Goal: Task Accomplishment & Management: Use online tool/utility

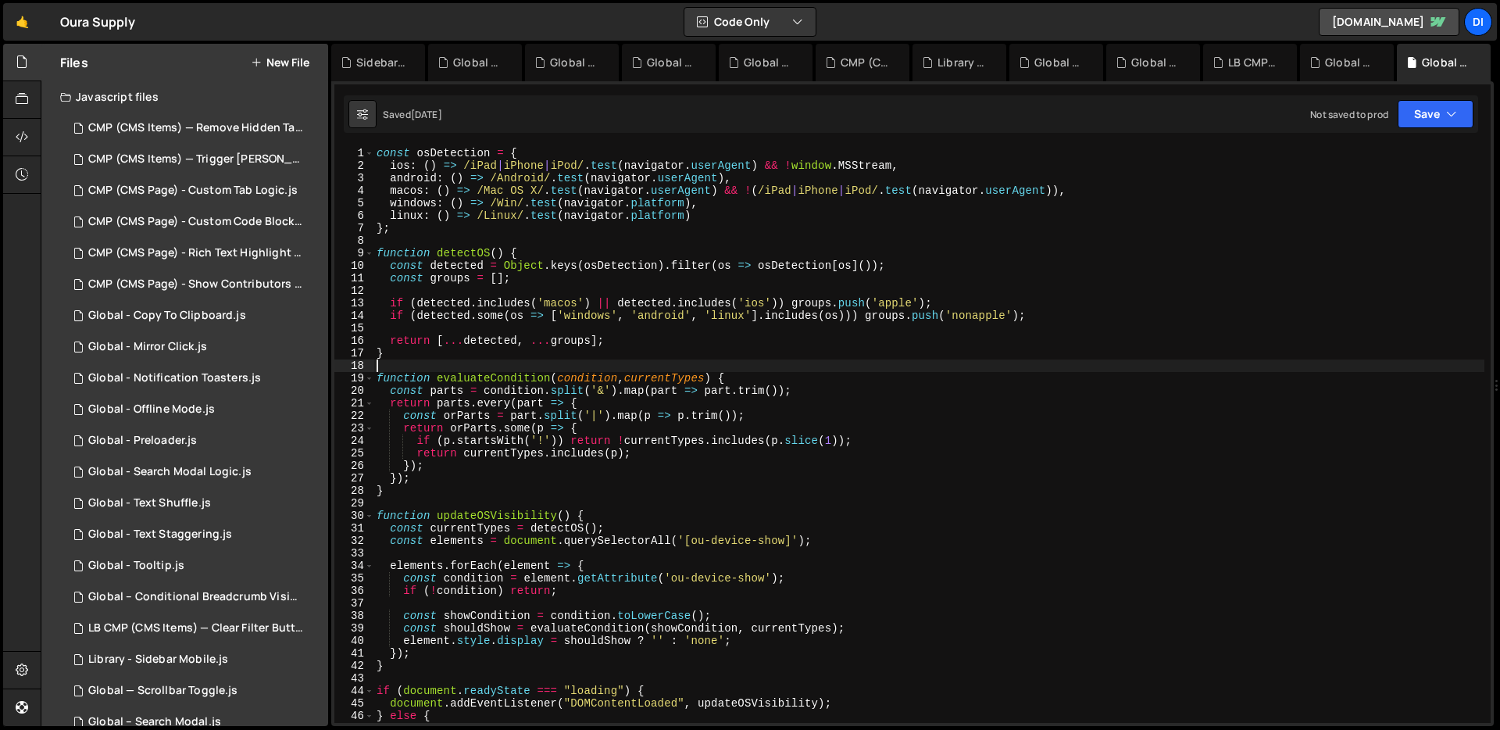
click at [294, 62] on button "New File" at bounding box center [280, 62] width 59 height 12
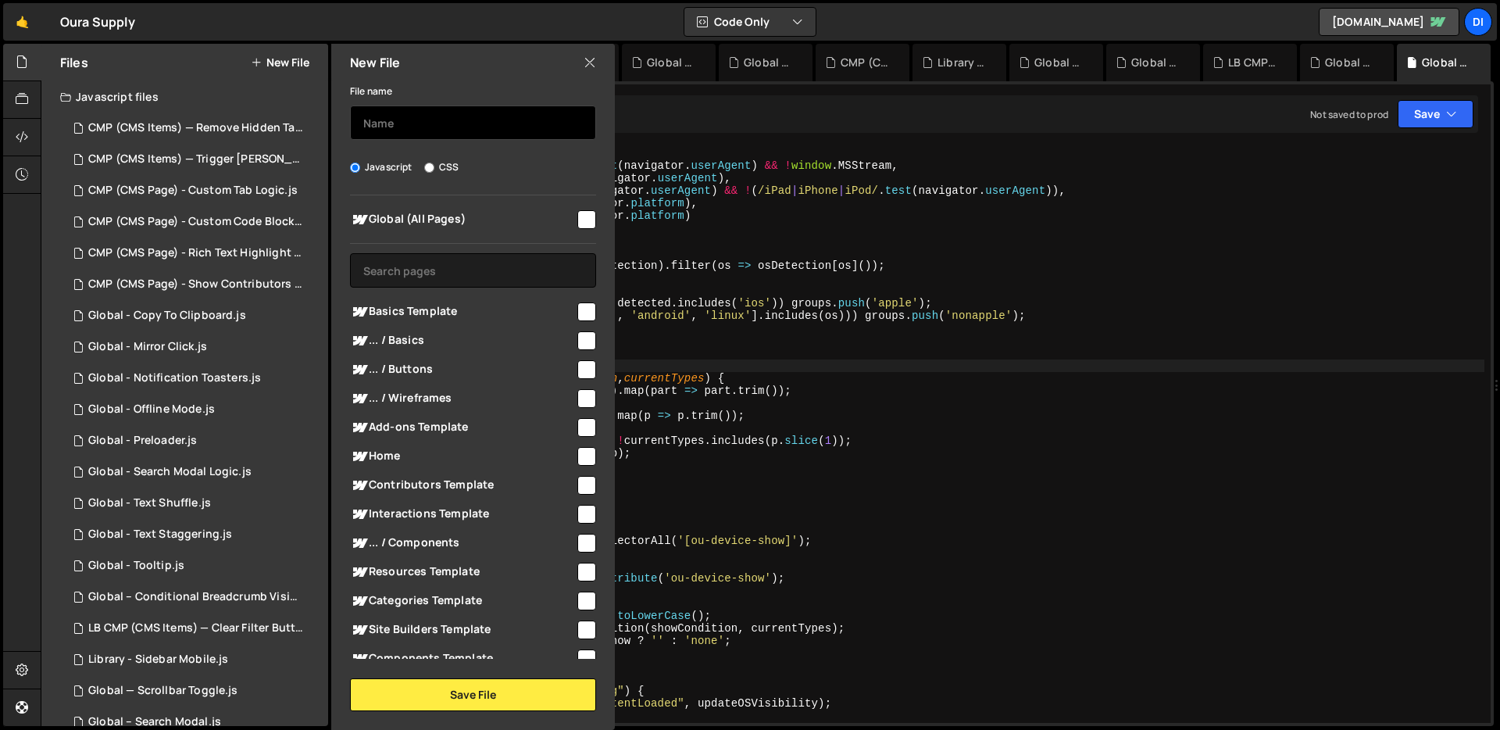
click at [505, 123] on input "text" at bounding box center [473, 122] width 246 height 34
type input "Legal (Page) - Tabs"
click at [586, 215] on input "checkbox" at bounding box center [586, 219] width 19 height 19
checkbox input "true"
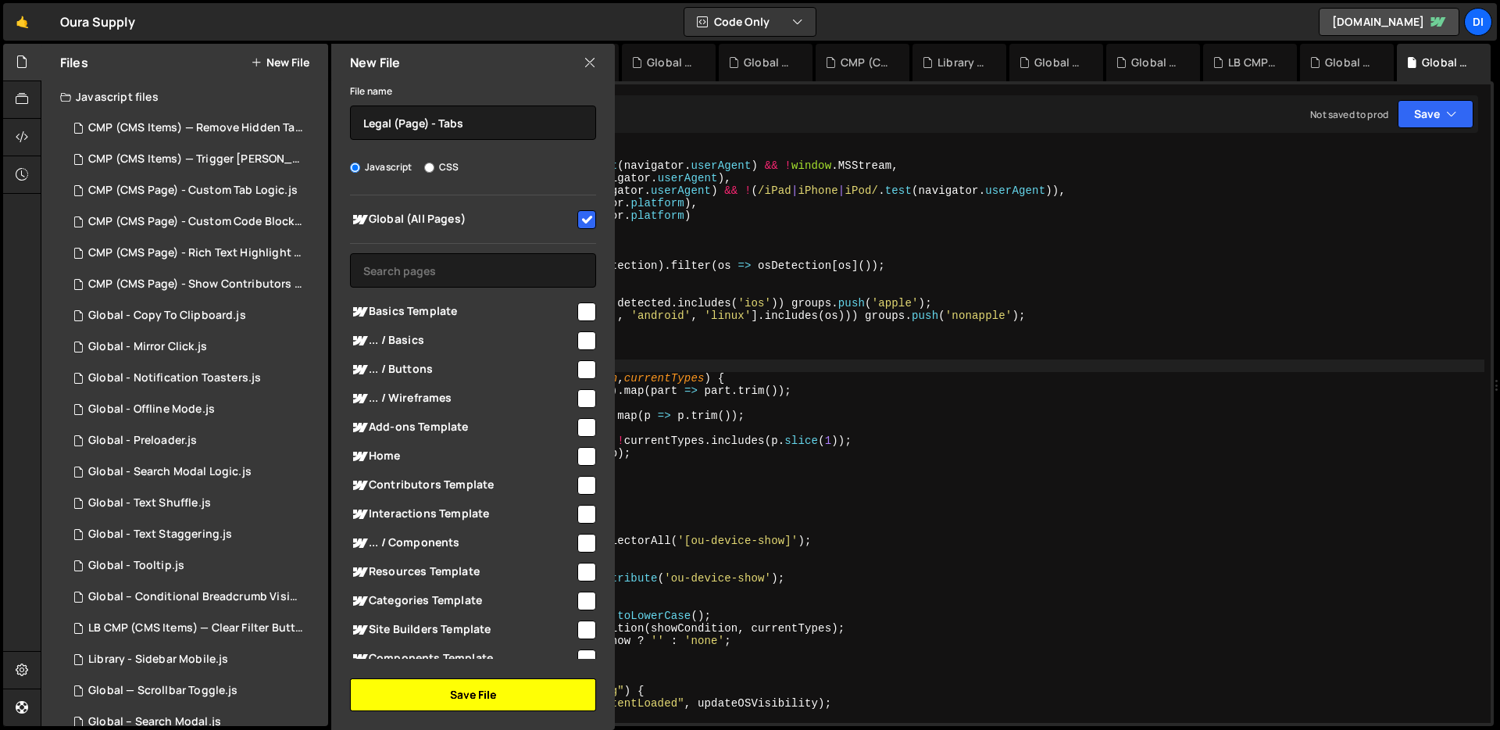
click at [426, 679] on button "Save File" at bounding box center [473, 694] width 246 height 33
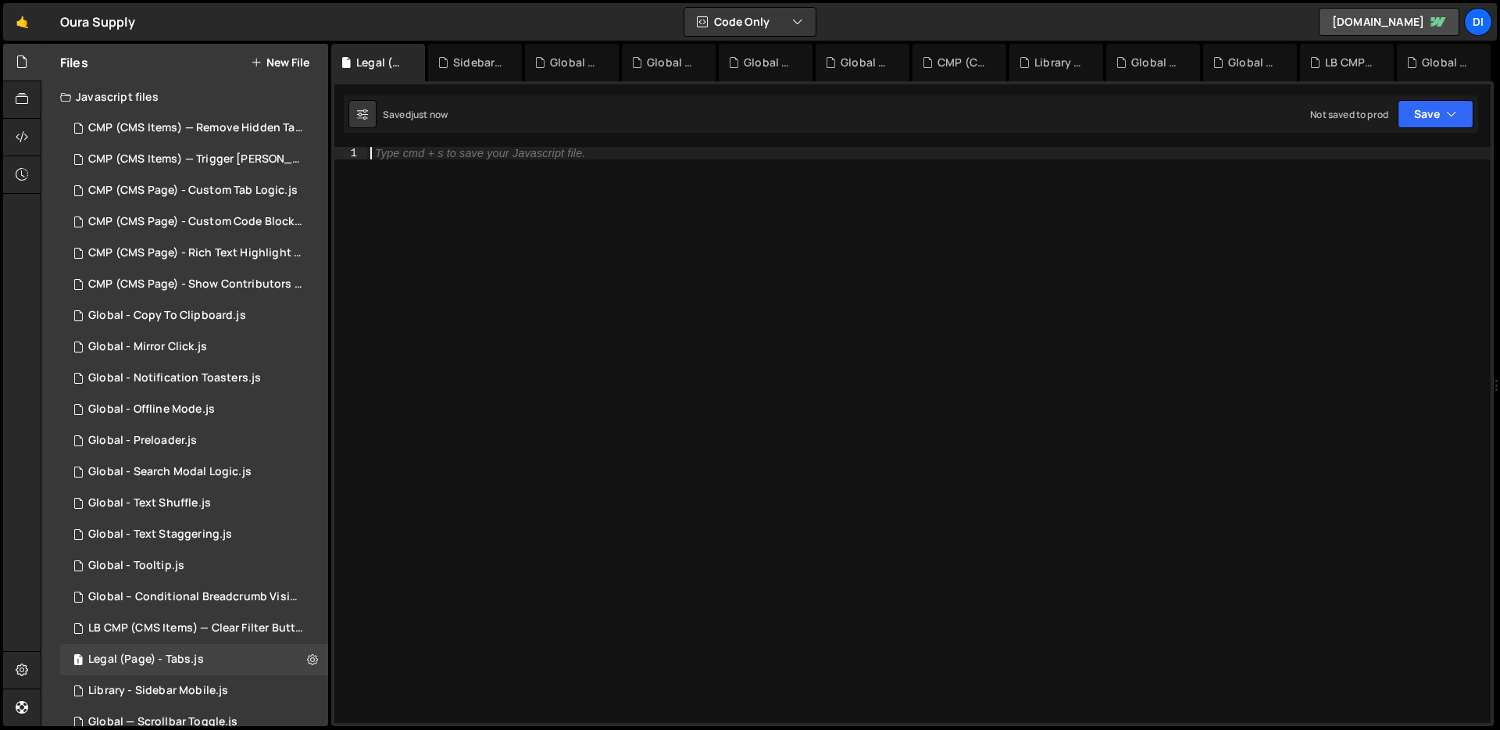
click at [516, 366] on div "Type cmd + s to save your Javascript file." at bounding box center [928, 447] width 1123 height 601
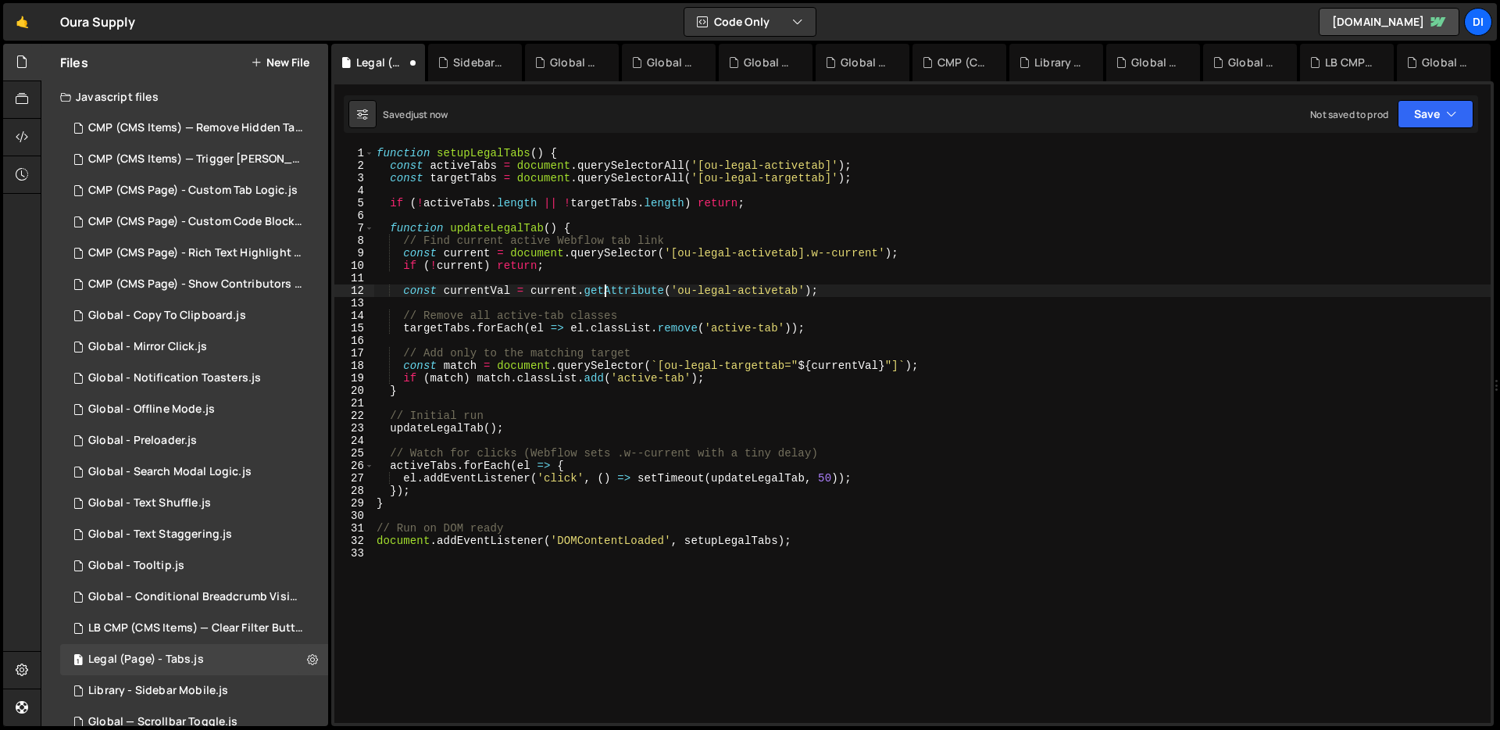
click at [605, 296] on div "function setupLegalTabs ( ) { const activeTabs = document . querySelectorAll ( …" at bounding box center [931, 447] width 1117 height 601
drag, startPoint x: 704, startPoint y: 162, endPoint x: 824, endPoint y: 163, distance: 120.3
click at [824, 163] on div "function setupLegalTabs ( ) { const activeTabs = document . querySelectorAll ( …" at bounding box center [931, 447] width 1117 height 601
click at [699, 285] on div "function setupLegalTabs ( ) { const activeTabs = document . querySelectorAll ( …" at bounding box center [931, 447] width 1117 height 601
type textarea "document.addEventListener('DOMContentLoaded', setupLegalTabs);"
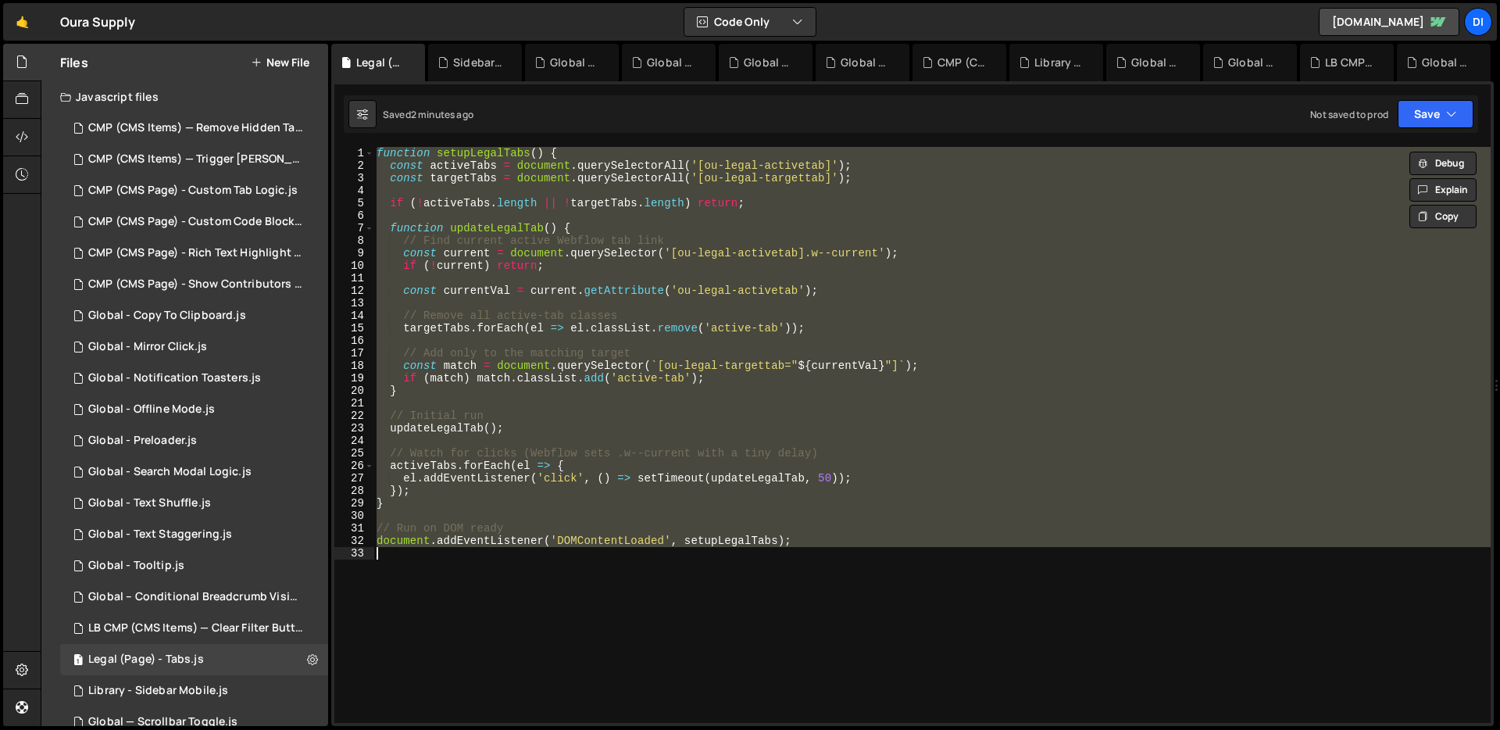
paste textarea
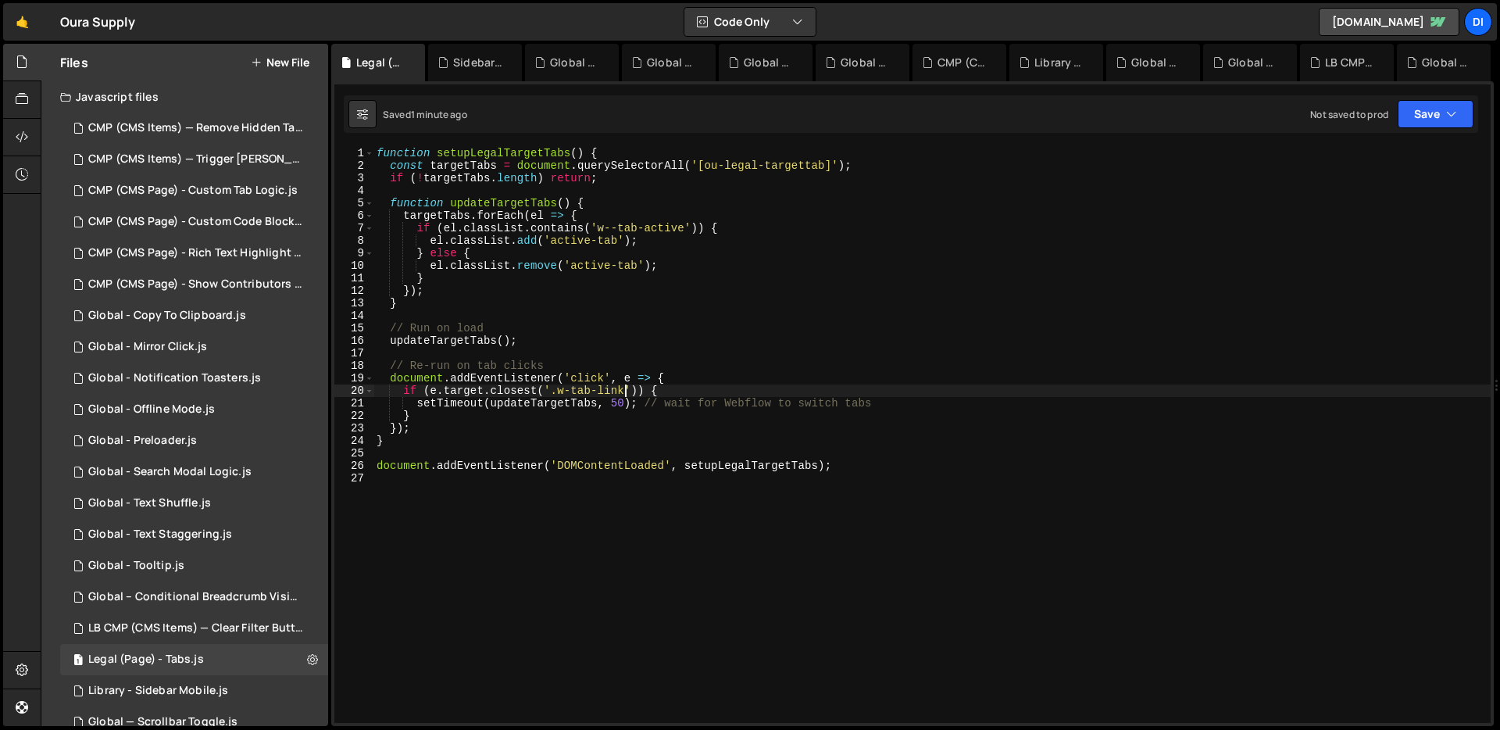
click at [626, 384] on div "function setupLegalTargetTabs ( ) { const targetTabs = document . querySelector…" at bounding box center [931, 447] width 1117 height 601
type textarea "document.addEventListener('DOMContentLoaded', setupLegalTargetTabs);"
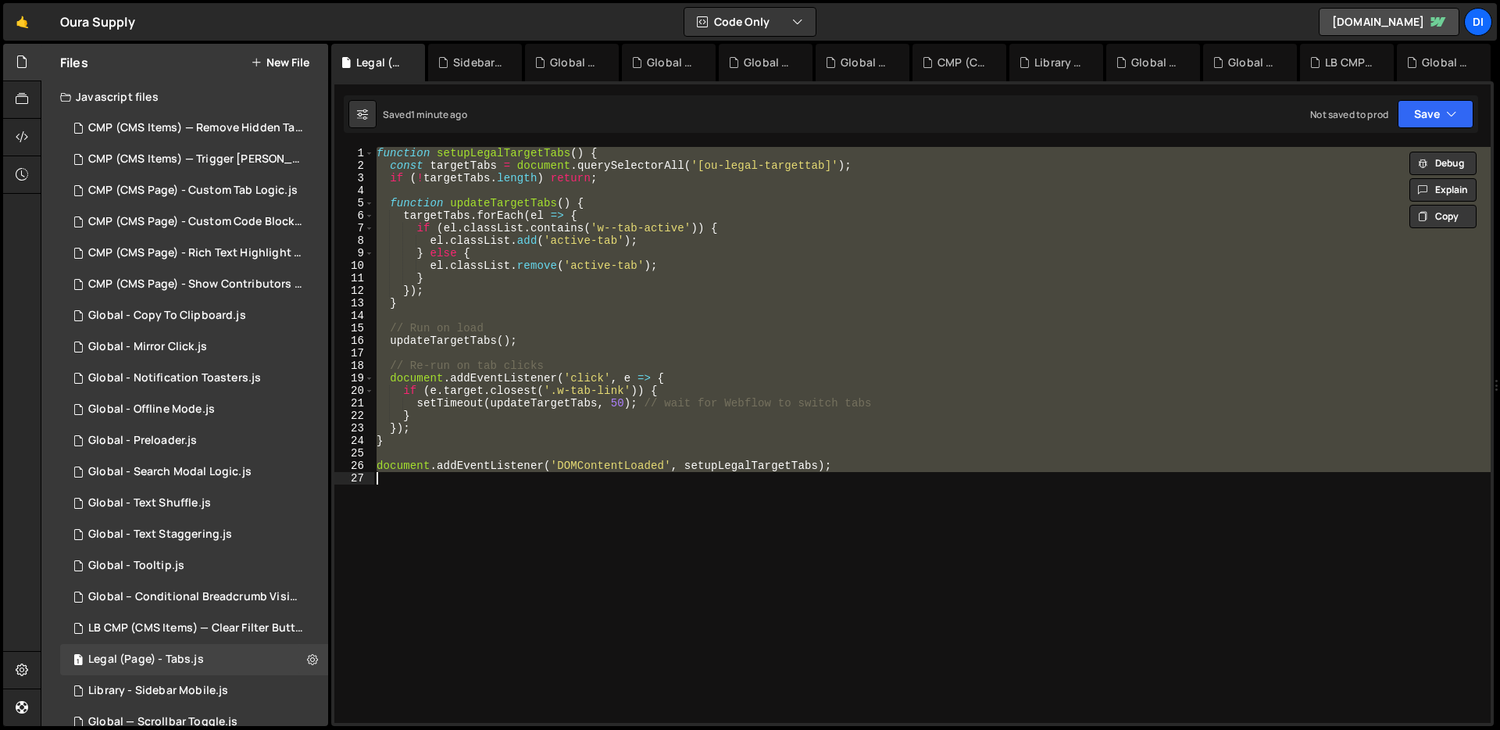
paste textarea
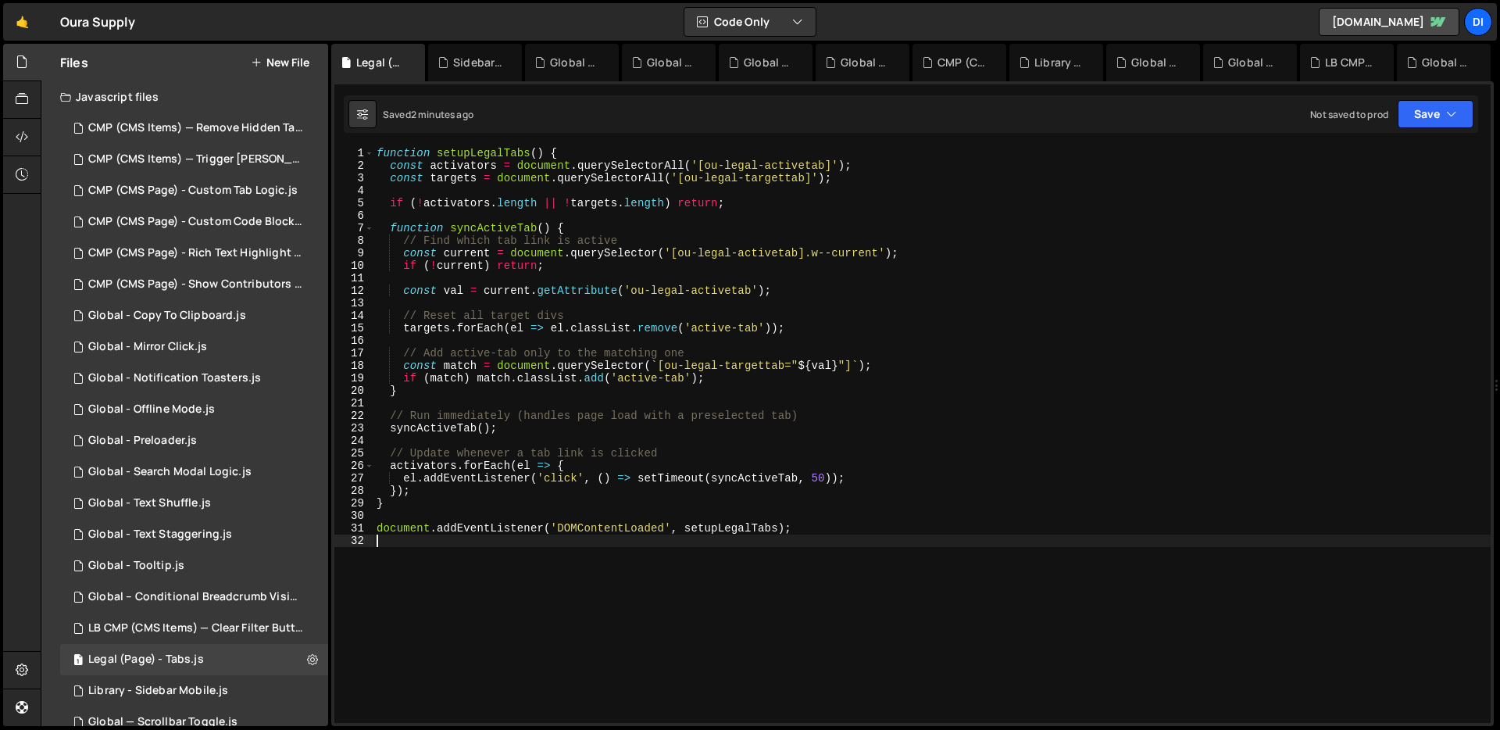
click at [605, 293] on div "function setupLegalTabs ( ) { const activators = document . querySelectorAll ( …" at bounding box center [931, 447] width 1117 height 601
type textarea "document.addEventListener('DOMContentLoaded', setupLegalTabs);"
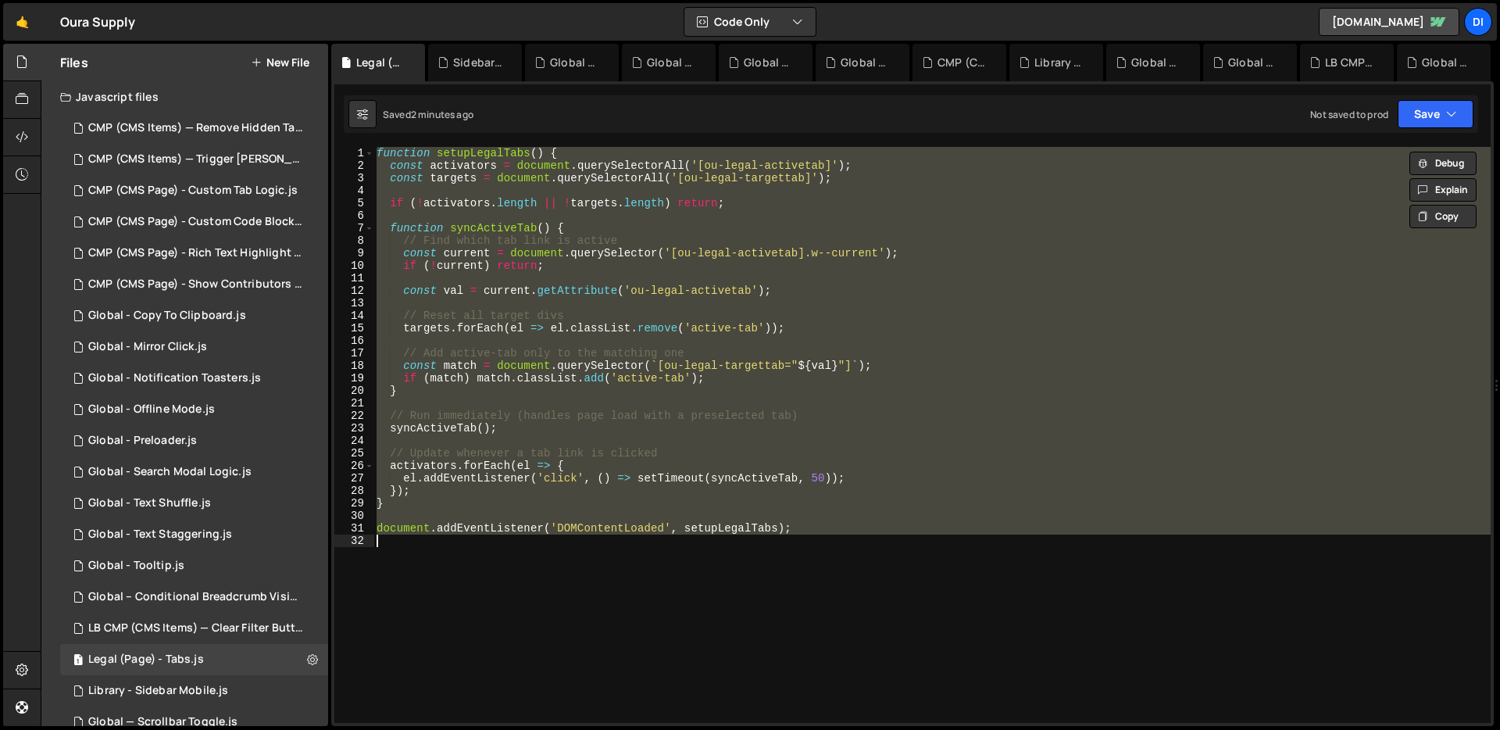
paste textarea
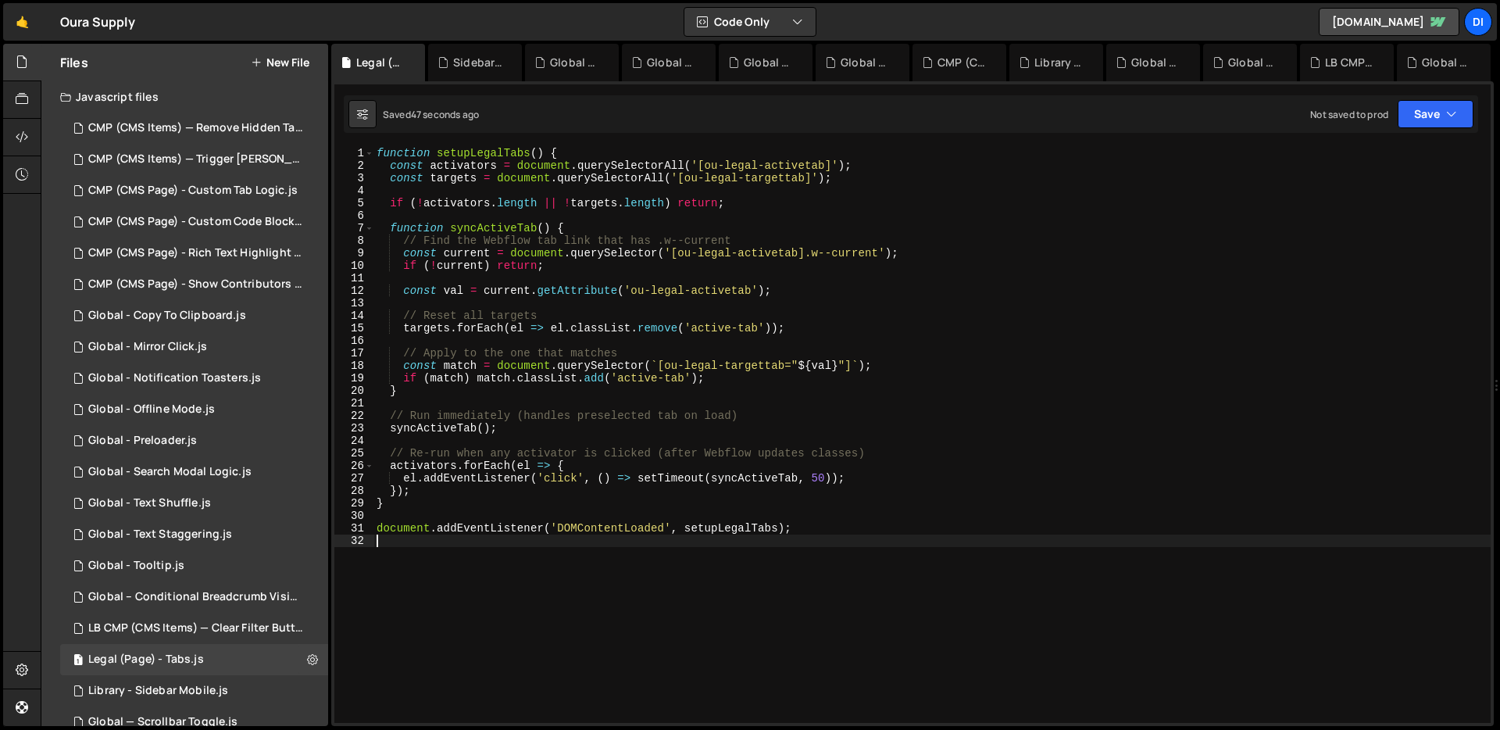
click at [673, 339] on div "function setupLegalTabs ( ) { const activators = document . querySelectorAll ( …" at bounding box center [931, 447] width 1117 height 601
type textarea "document.addEventListener('DOMContentLoaded', setupLegalTabs);"
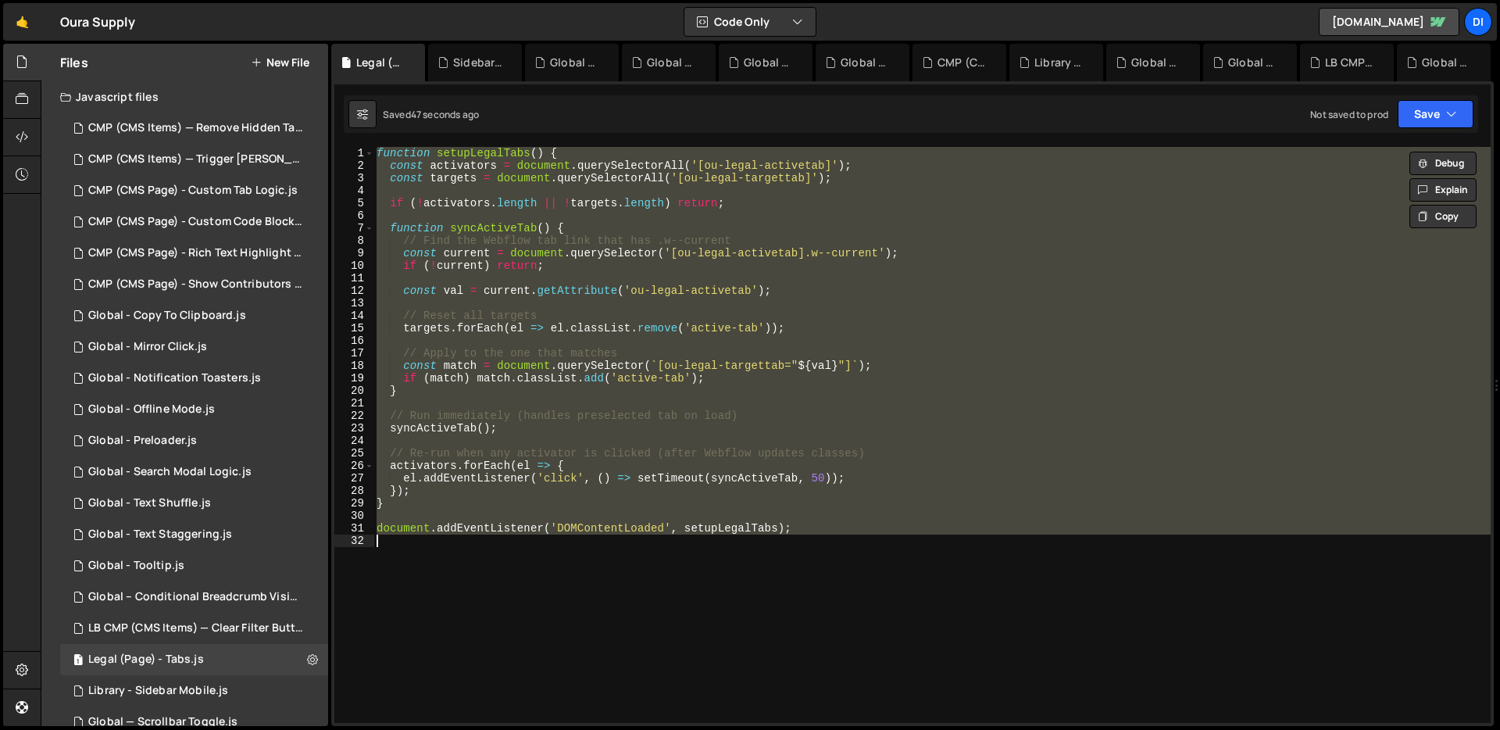
paste textarea
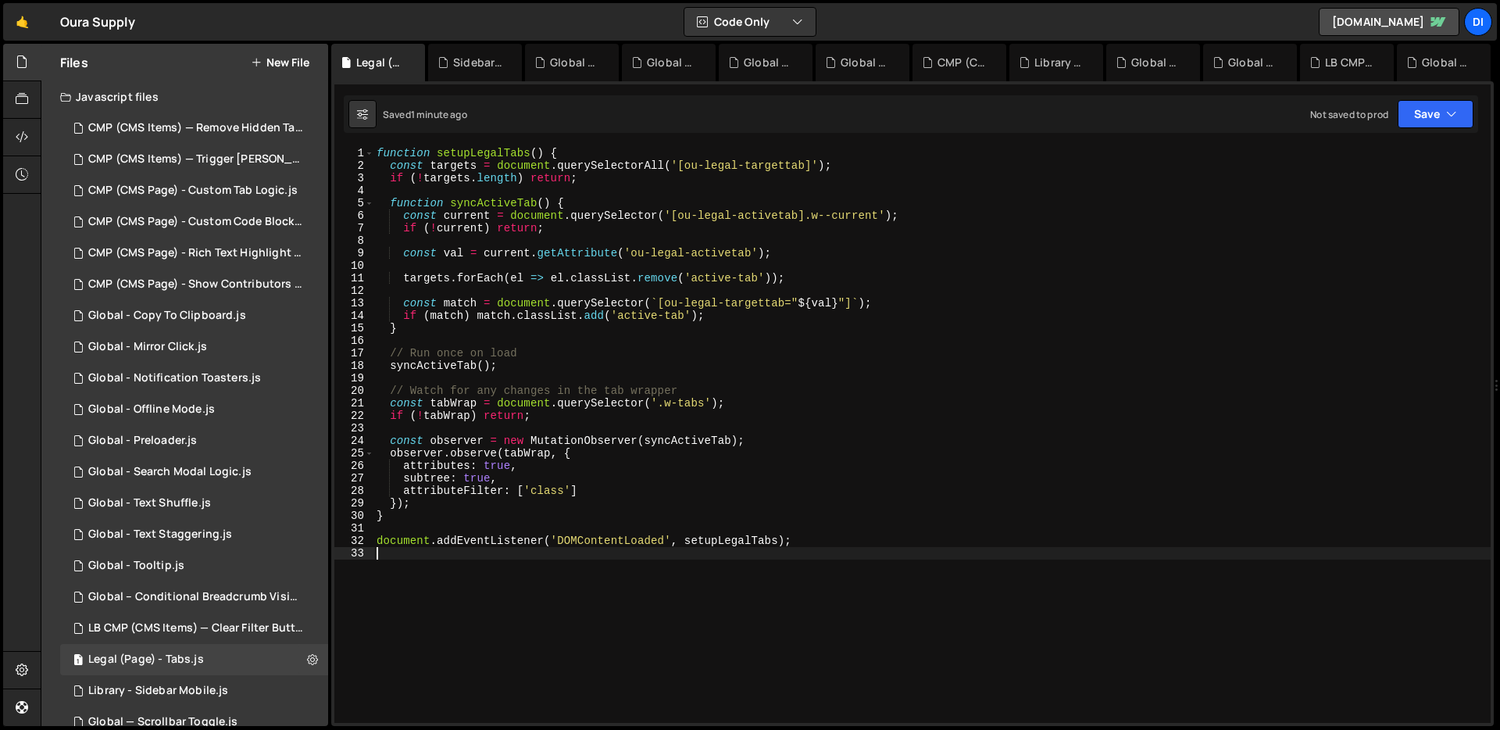
click at [499, 267] on div "function setupLegalTabs ( ) { const targets = document . querySelectorAll ( '[o…" at bounding box center [931, 447] width 1117 height 601
type textarea "document.addEventListener('DOMContentLoaded', setupLegalTabs);"
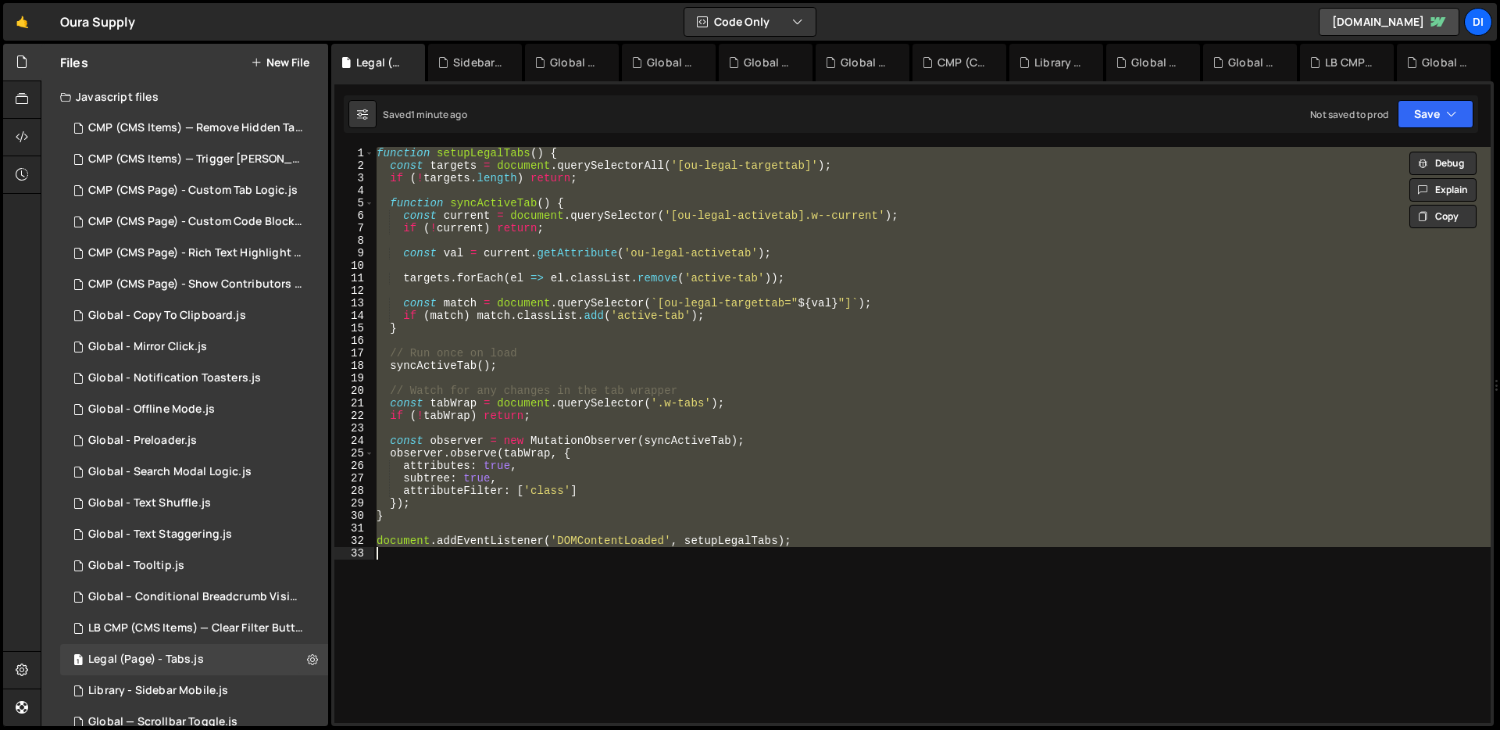
paste textarea
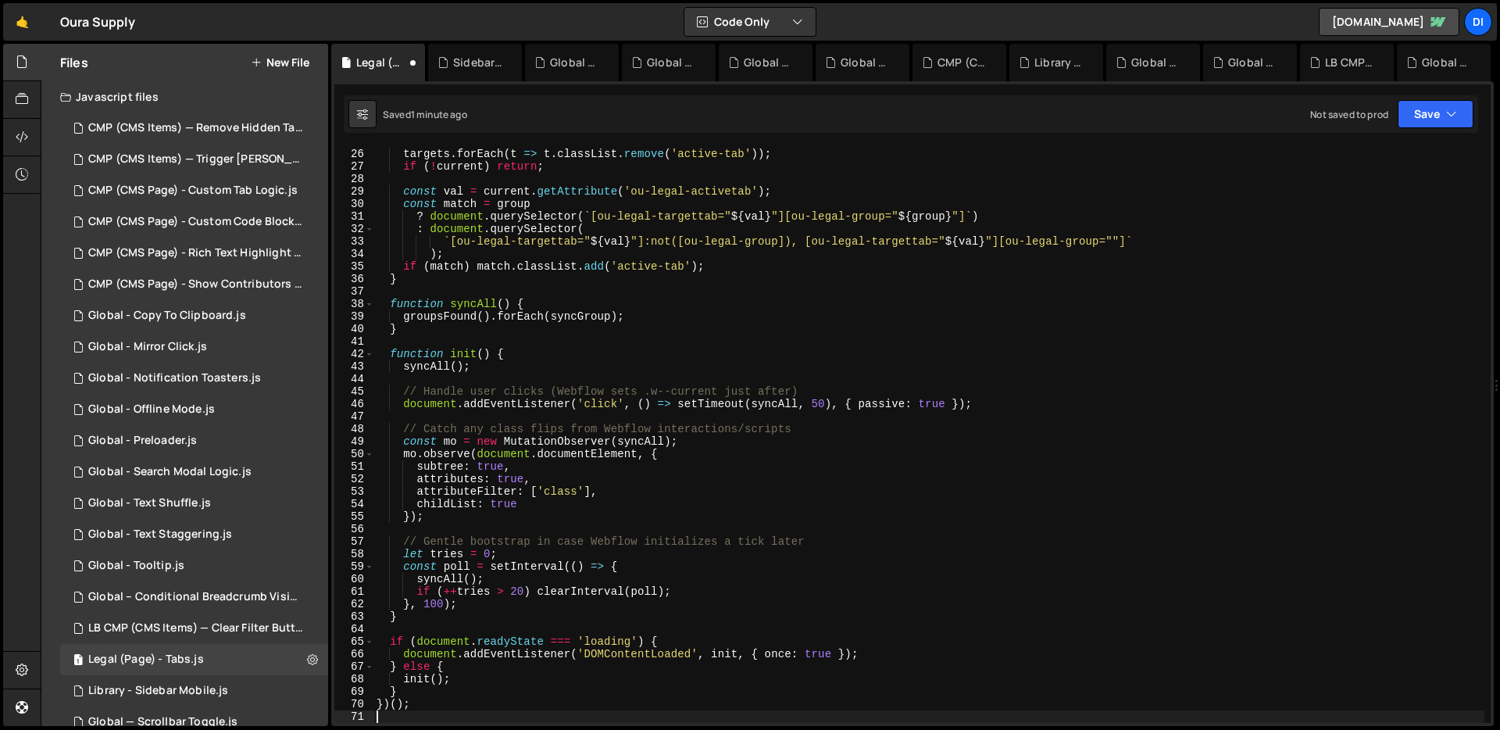
scroll to position [312, 0]
click at [680, 282] on div "targets . forEach ( t => t . classList . remove ( 'active-tab' )) ; if ( ! curr…" at bounding box center [928, 435] width 1111 height 601
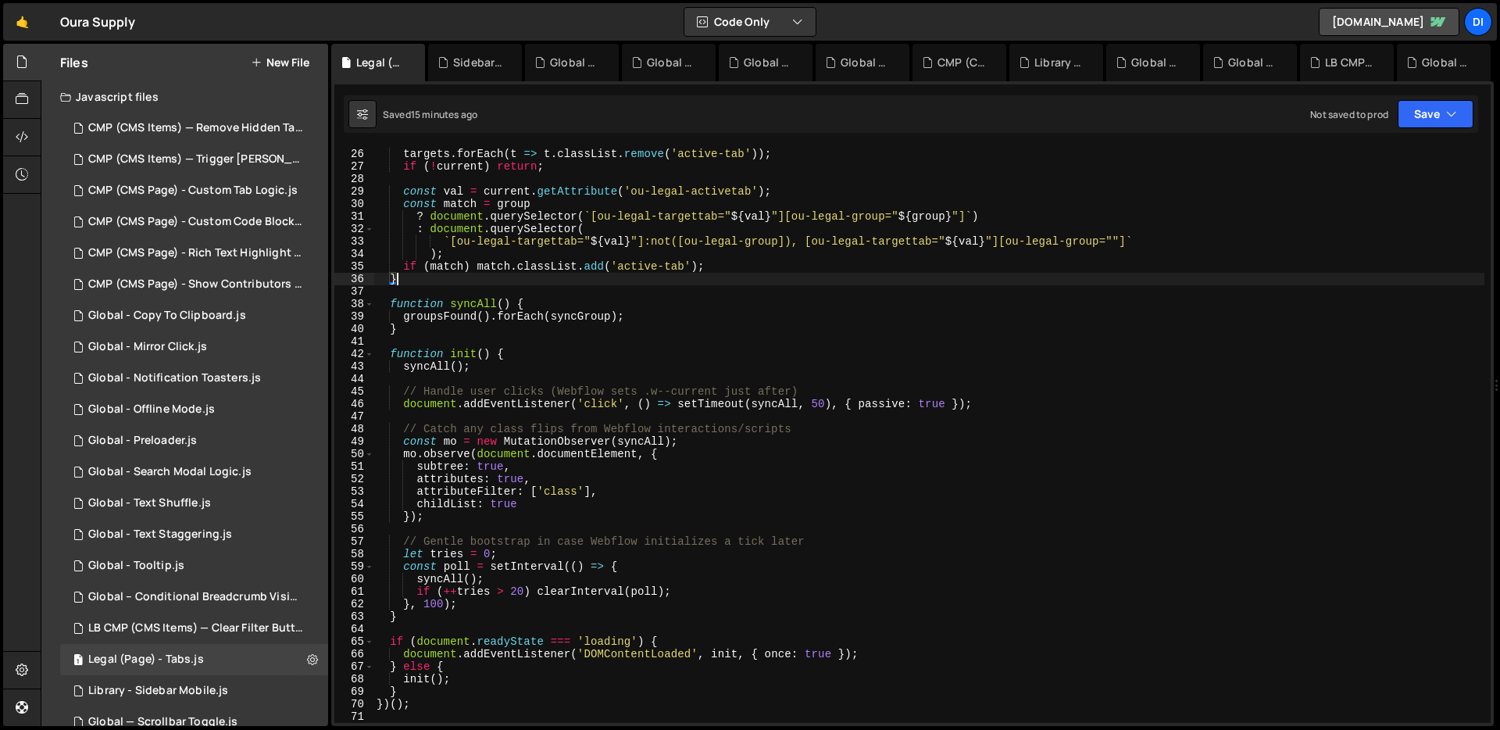
type textarea "})();"
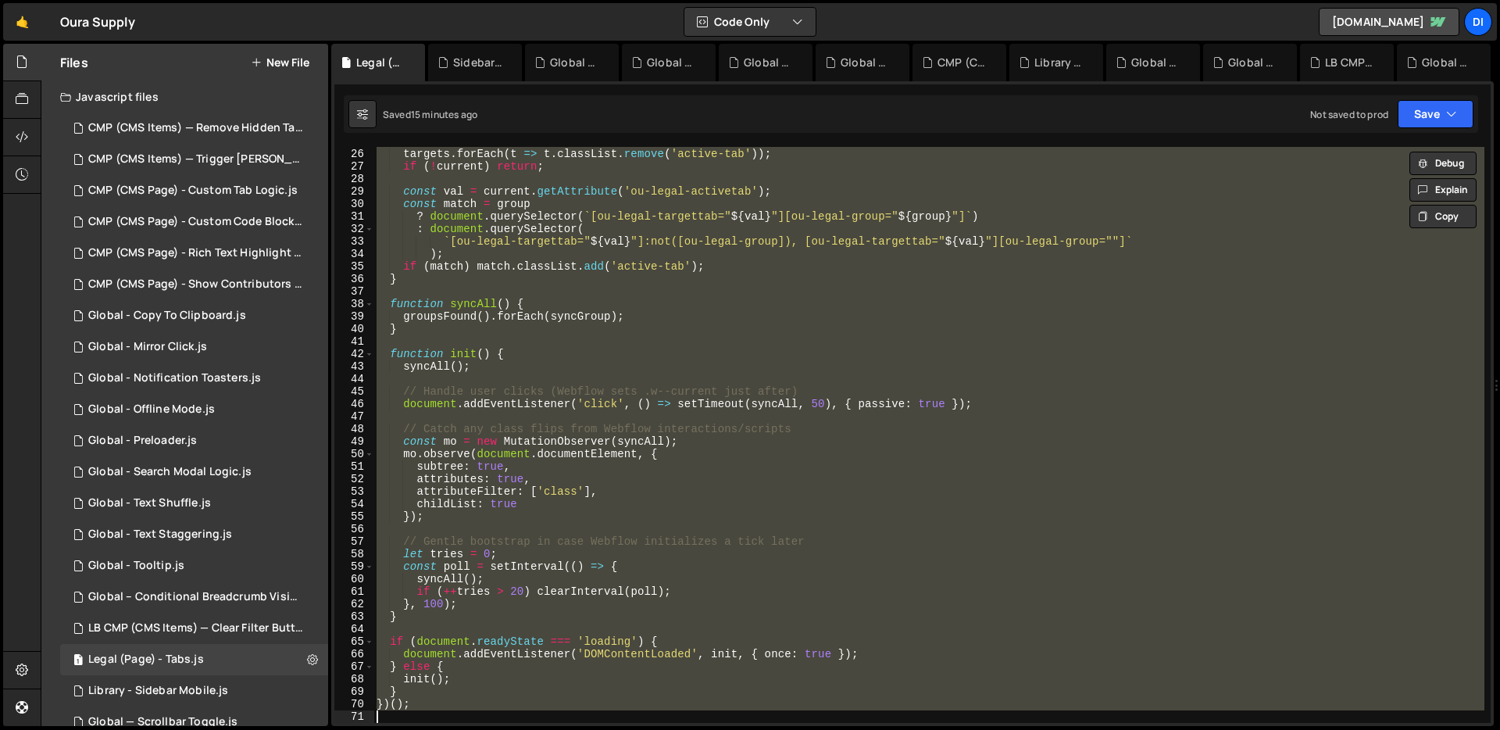
paste textarea
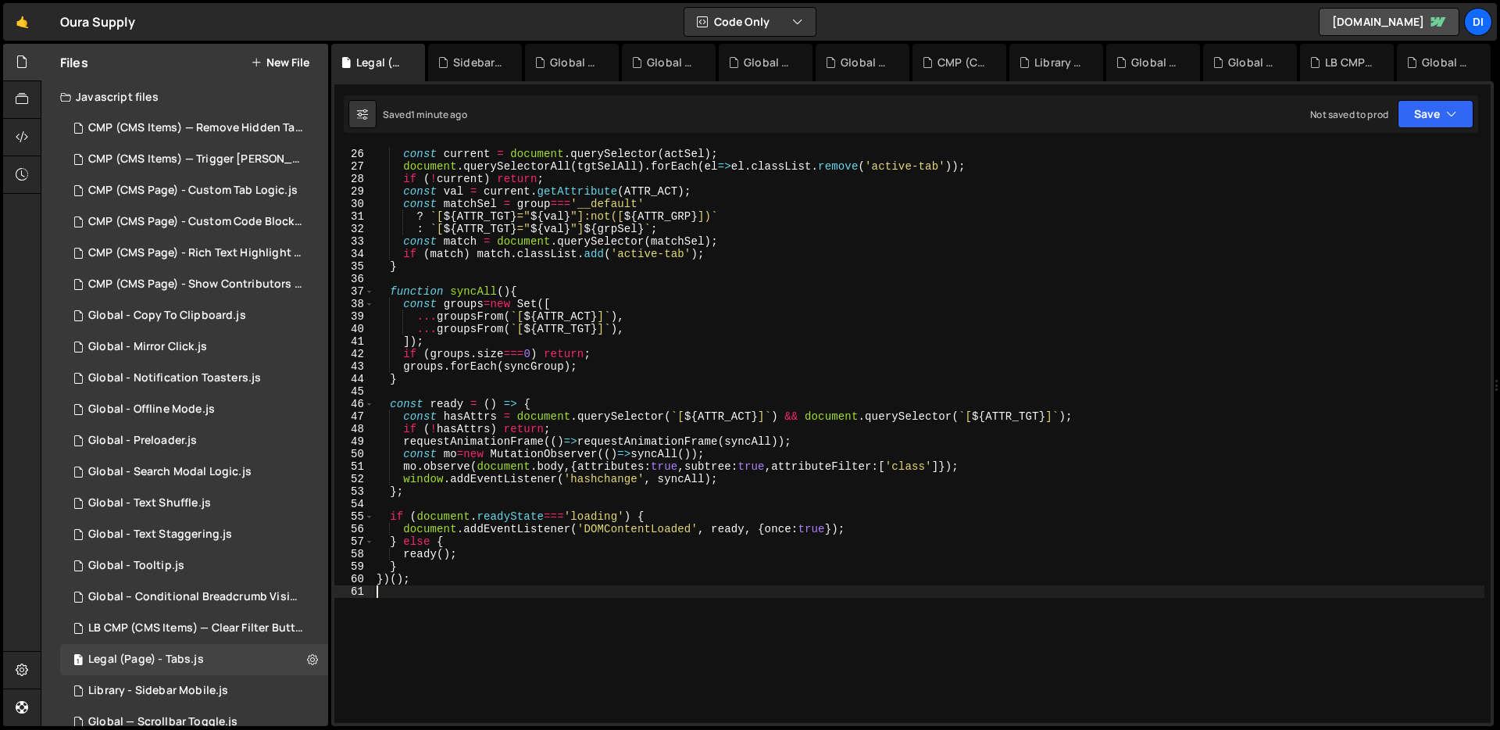
click at [577, 287] on div "const current = document . querySelector ( actSel ) ; document . querySelectorA…" at bounding box center [928, 435] width 1111 height 601
type textarea "})();"
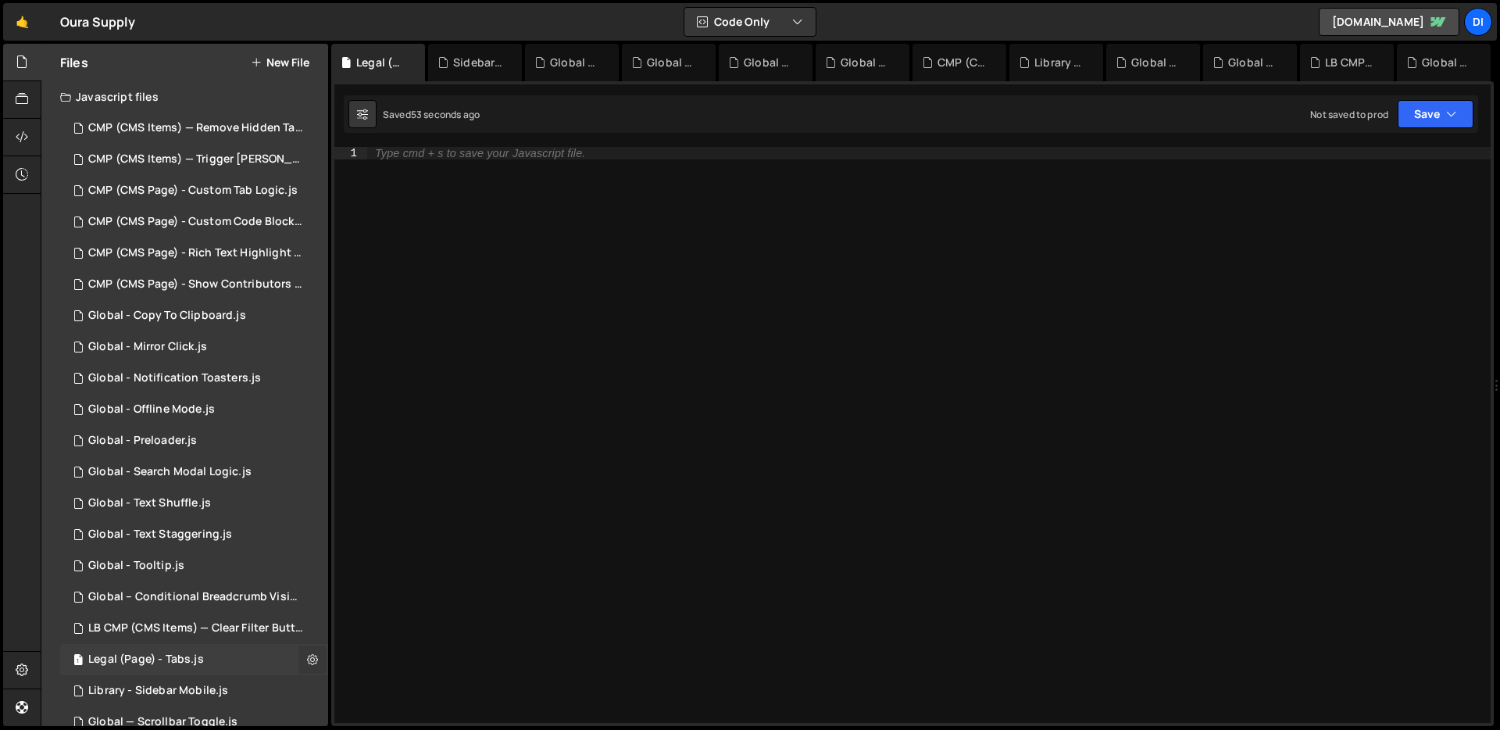
click at [307, 655] on icon at bounding box center [312, 658] width 11 height 15
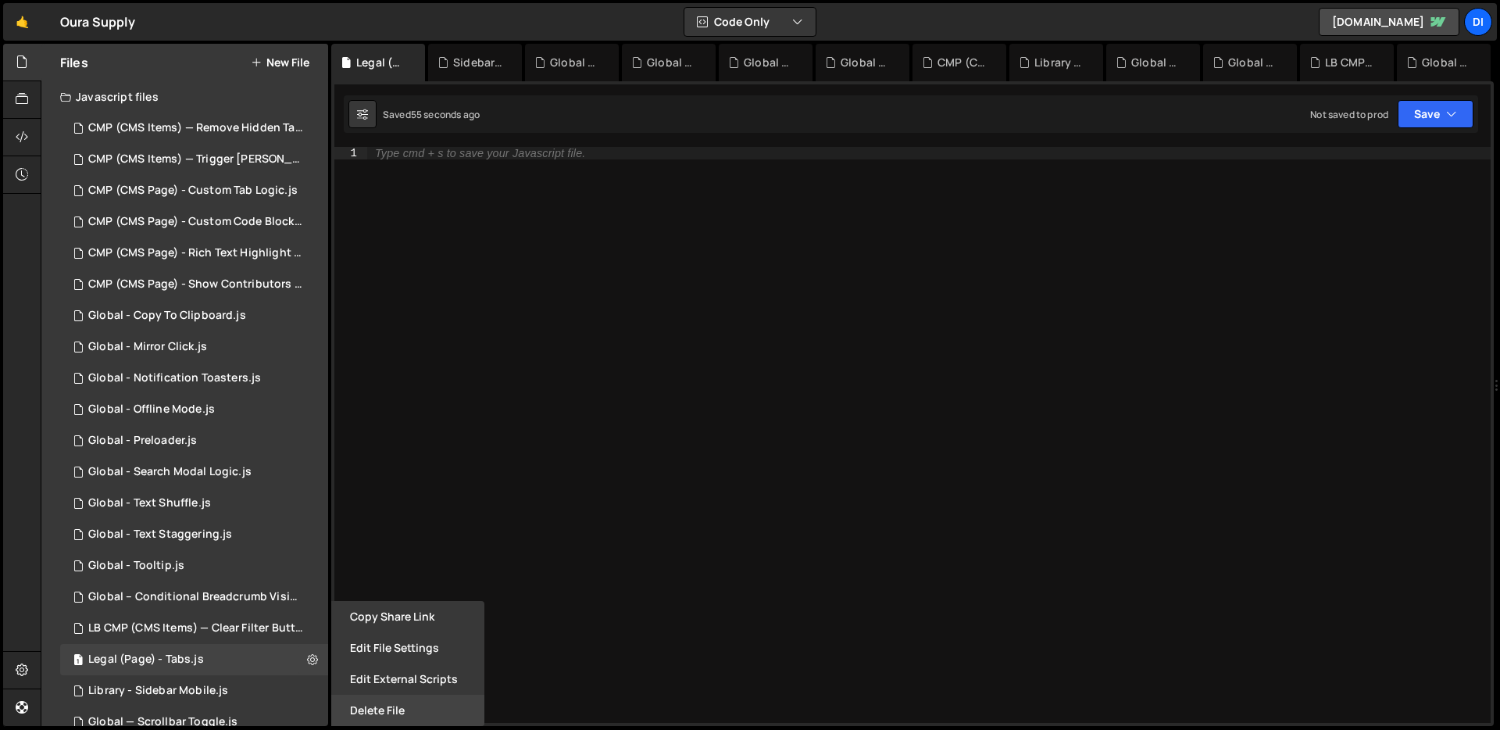
click at [355, 695] on button "Delete File" at bounding box center [407, 709] width 153 height 31
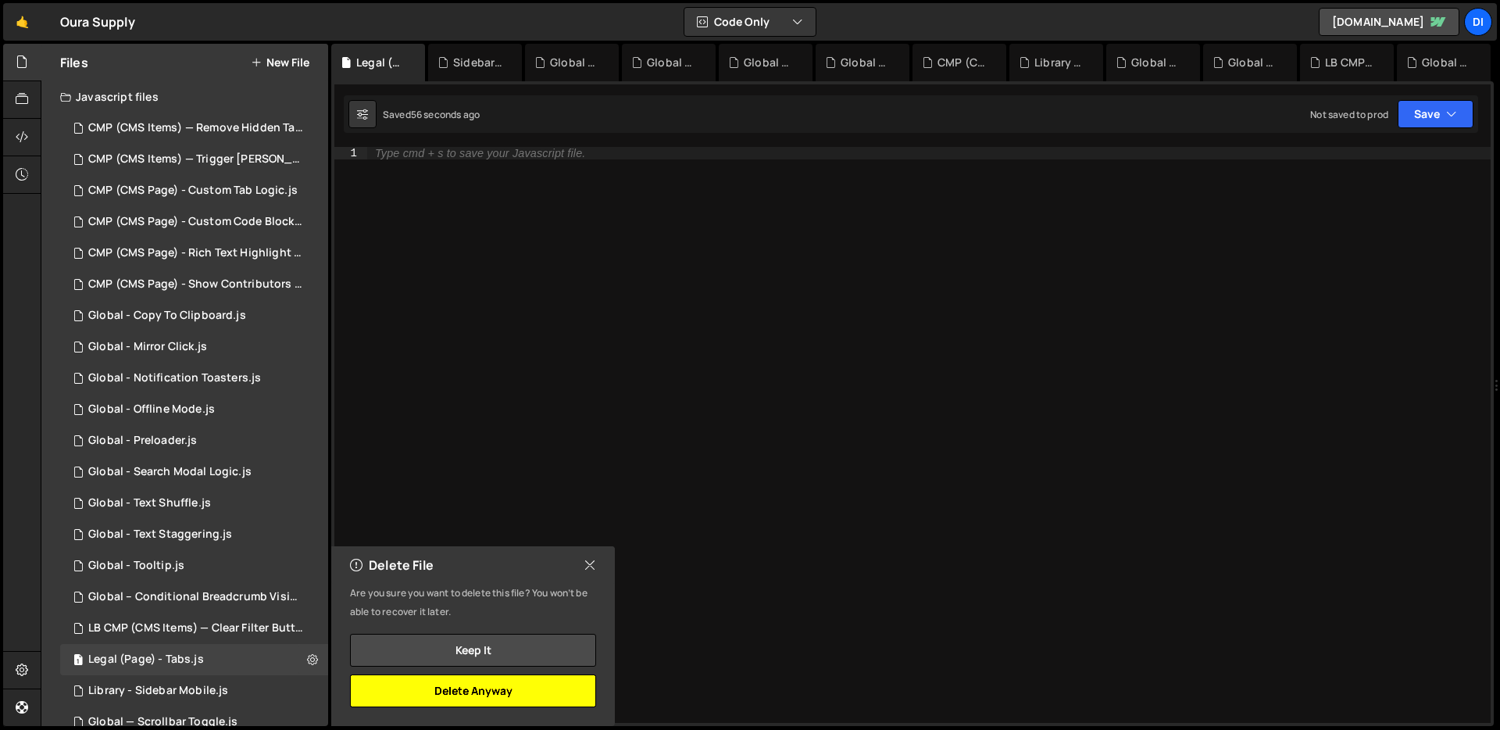
click at [437, 680] on button "Delete Anyway" at bounding box center [473, 690] width 246 height 33
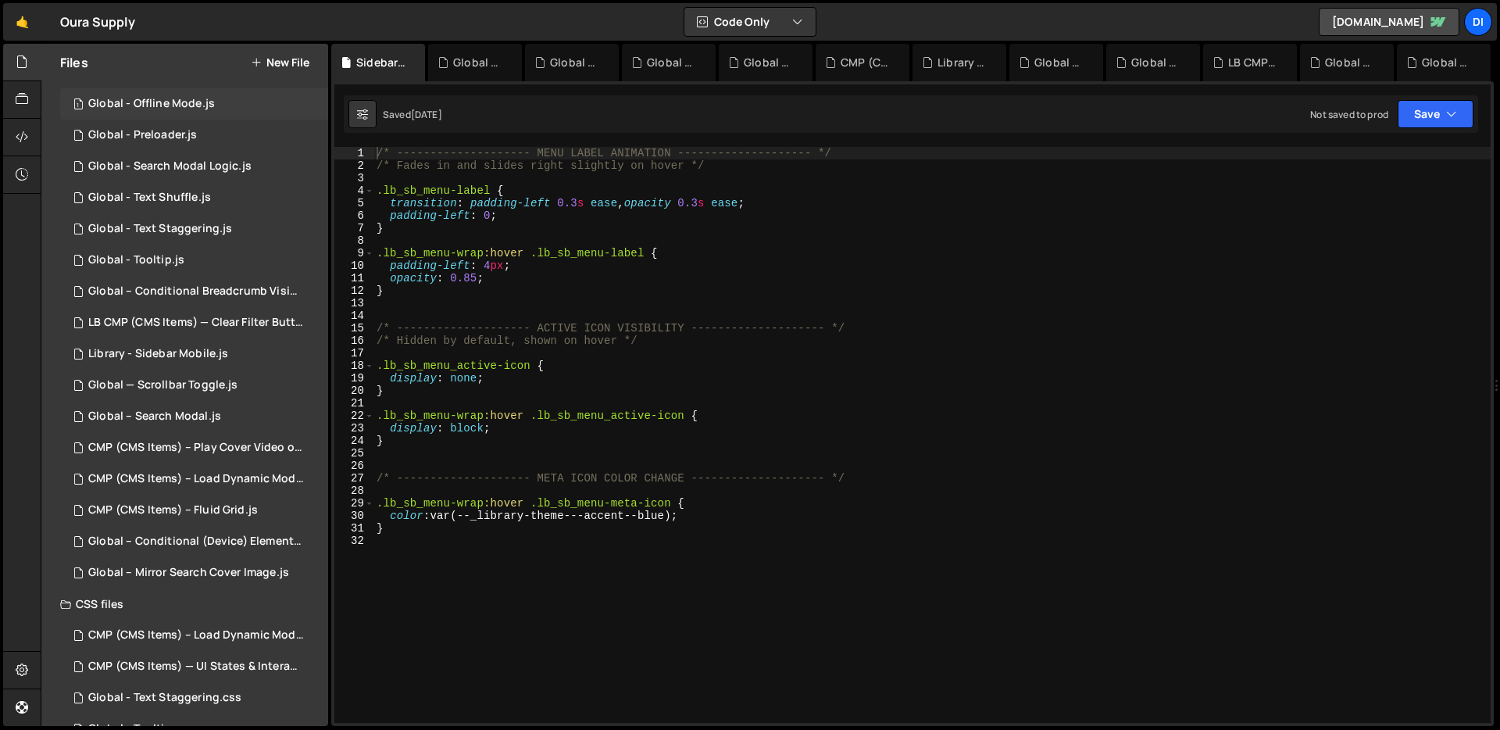
scroll to position [0, 0]
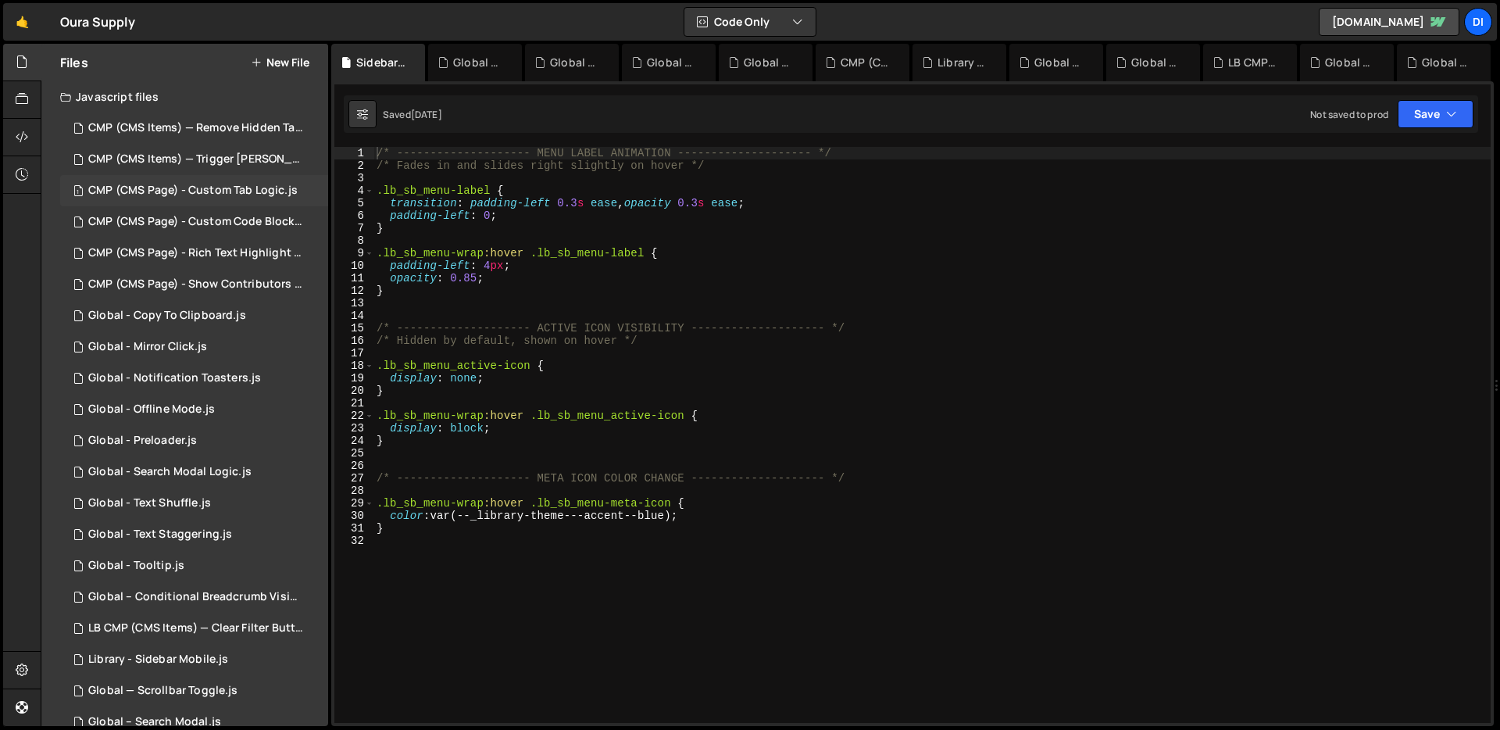
click at [213, 192] on div "CMP (CMS Page) - Custom Tab Logic.js" at bounding box center [192, 191] width 209 height 14
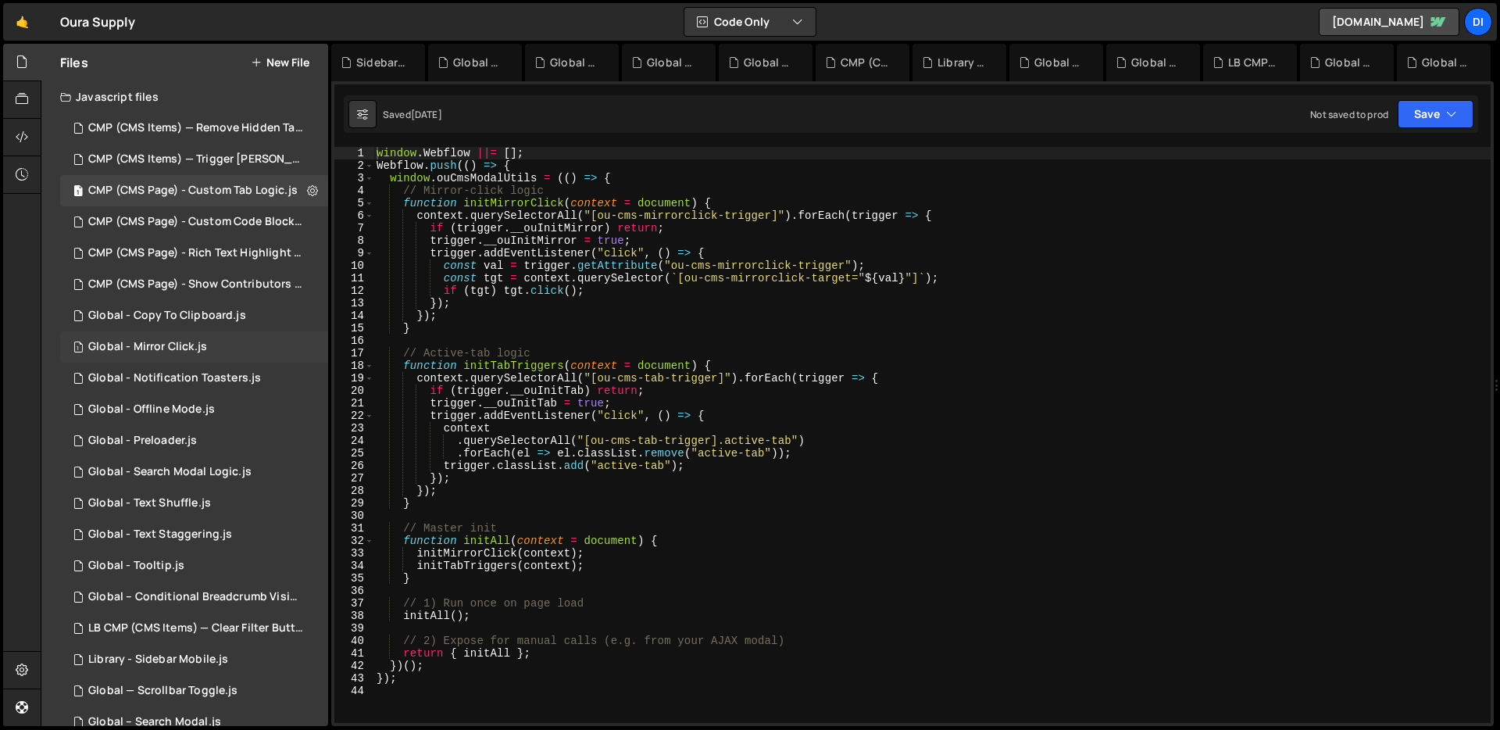
click at [189, 355] on div "1 Global - Mirror Click.js 0" at bounding box center [194, 346] width 268 height 31
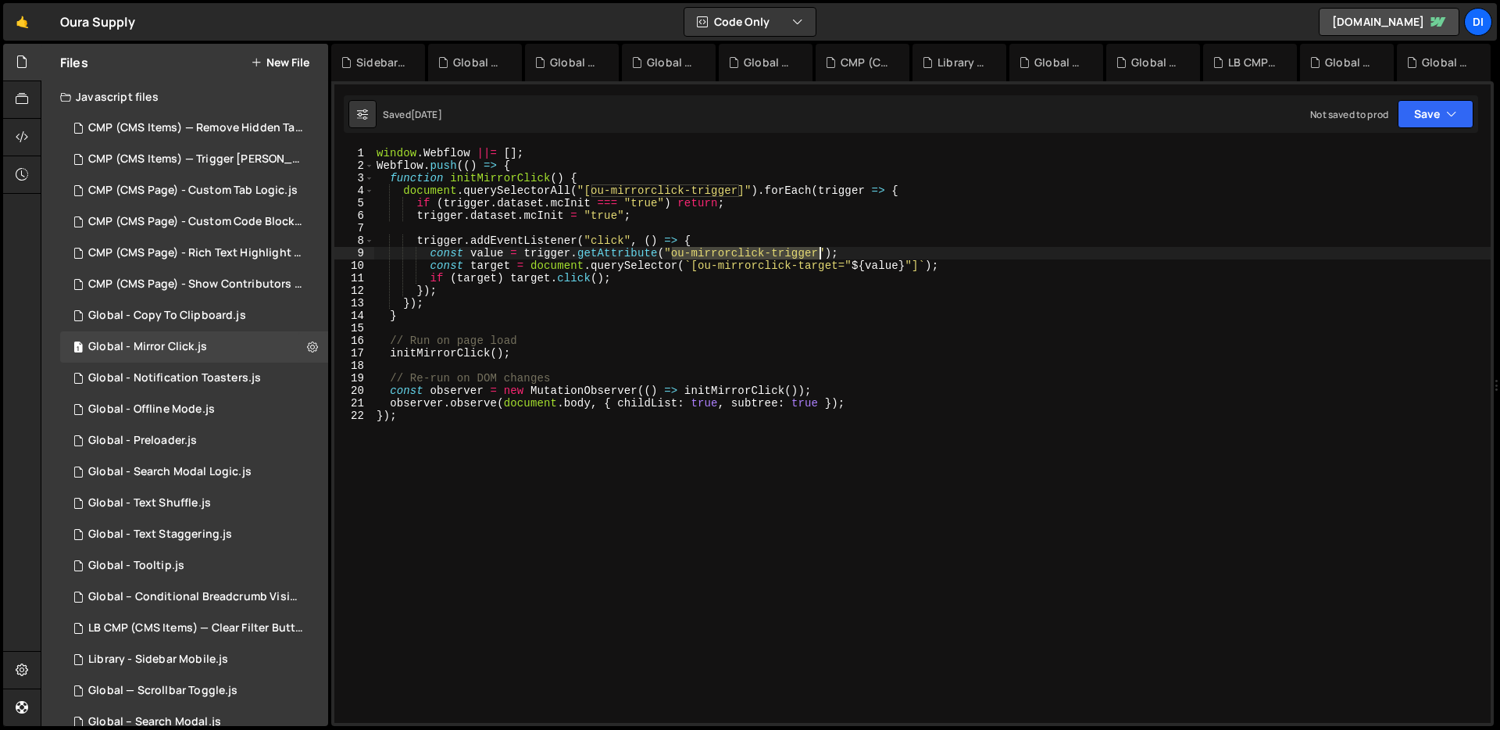
drag, startPoint x: 673, startPoint y: 249, endPoint x: 819, endPoint y: 252, distance: 145.3
click at [819, 252] on div "window . Webflow ||= [ ] ; Webflow . push (( ) => { function initMirrorClick ( …" at bounding box center [931, 447] width 1117 height 601
click at [598, 279] on div "window . Webflow ||= [ ] ; Webflow . push (( ) => { function initMirrorClick ( …" at bounding box center [931, 447] width 1117 height 601
drag, startPoint x: 589, startPoint y: 188, endPoint x: 737, endPoint y: 187, distance: 148.4
click at [737, 187] on div "window . Webflow ||= [ ] ; Webflow . push (( ) => { function initMirrorClick ( …" at bounding box center [931, 447] width 1117 height 601
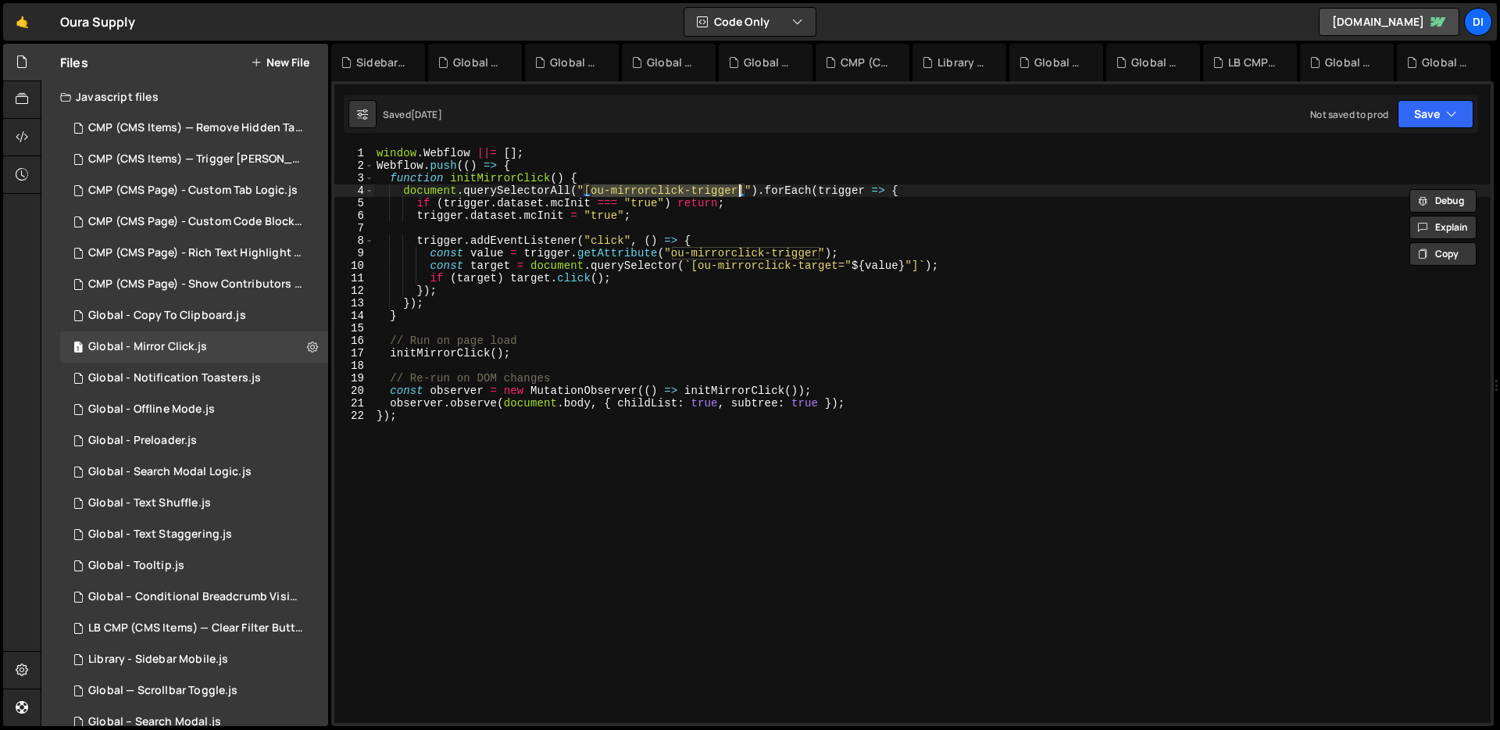
click at [737, 187] on div "window . Webflow ||= [ ] ; Webflow . push (( ) => { function initMirrorClick ( …" at bounding box center [931, 435] width 1117 height 576
drag, startPoint x: 737, startPoint y: 187, endPoint x: 591, endPoint y: 187, distance: 145.3
click at [591, 187] on div "window . Webflow ||= [ ] ; Webflow . push (( ) => { function initMirrorClick ( …" at bounding box center [931, 447] width 1117 height 601
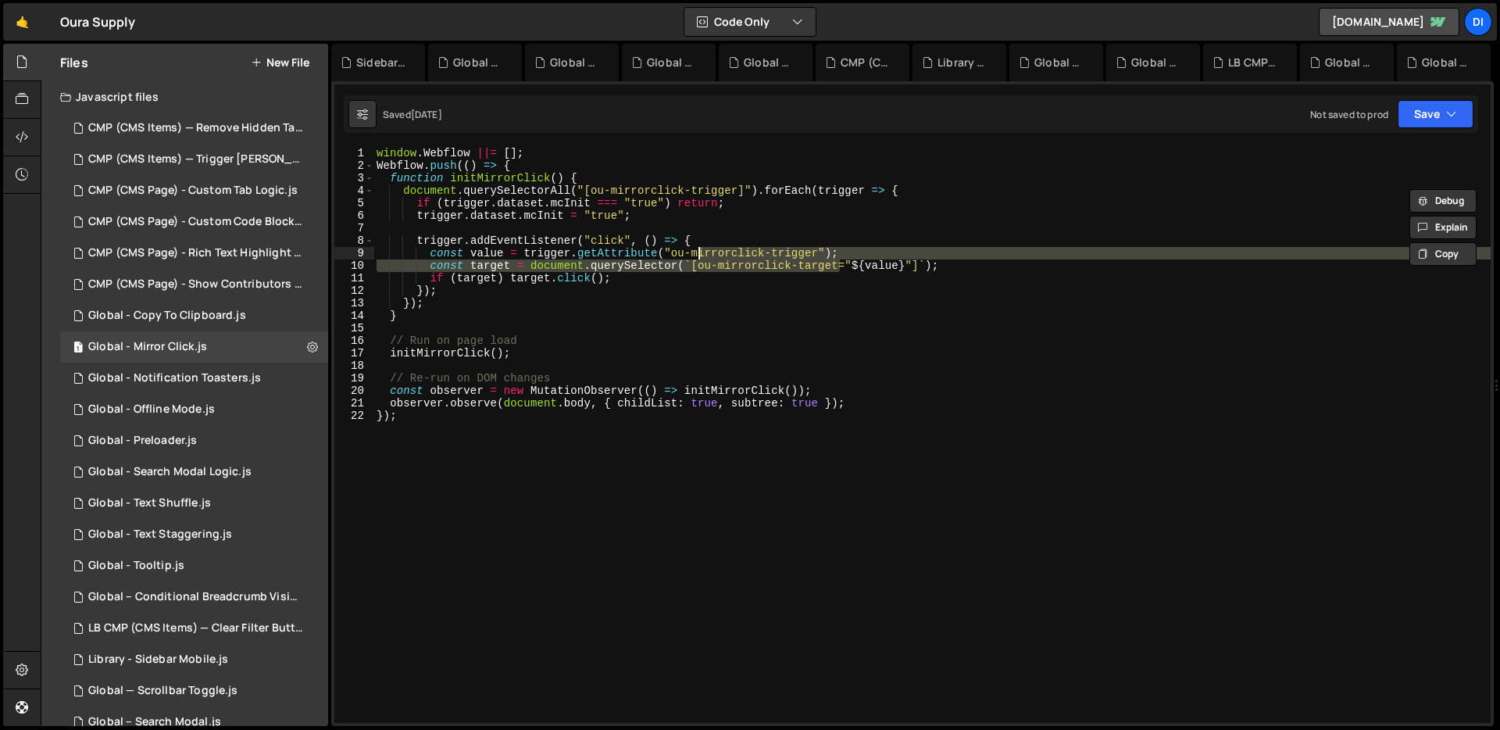
drag, startPoint x: 840, startPoint y: 266, endPoint x: 700, endPoint y: 259, distance: 140.0
click at [700, 259] on div "window . Webflow ||= [ ] ; Webflow . push (( ) => { function initMirrorClick ( …" at bounding box center [931, 447] width 1117 height 601
click at [700, 259] on div "window . Webflow ||= [ ] ; Webflow . push (( ) => { function initMirrorClick ( …" at bounding box center [931, 435] width 1117 height 576
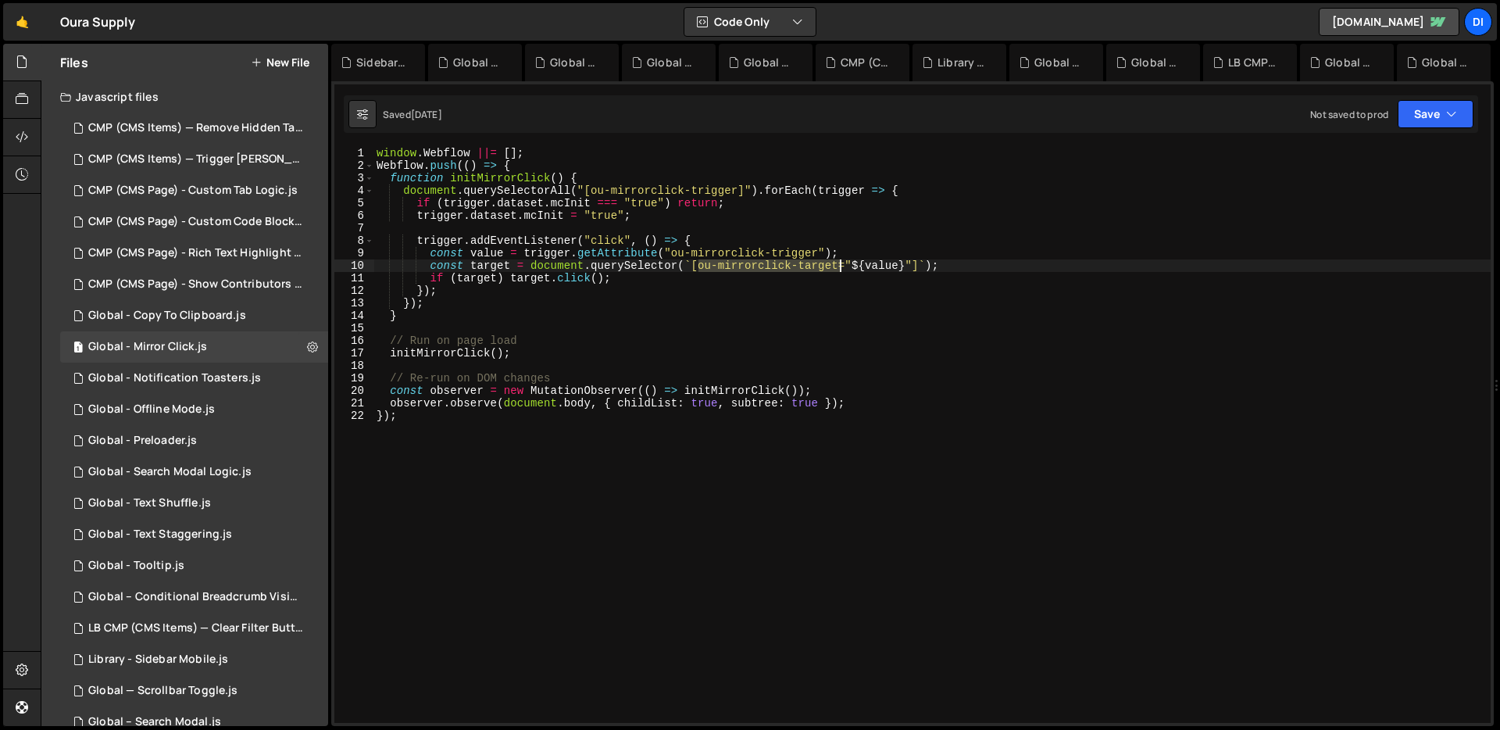
drag, startPoint x: 698, startPoint y: 262, endPoint x: 837, endPoint y: 259, distance: 139.1
click at [837, 259] on div "window . Webflow ||= [ ] ; Webflow . push (( ) => { function initMirrorClick ( …" at bounding box center [931, 447] width 1117 height 601
type textarea "const target = document.querySelector(`[ou-mirrorclick-target="${value}"]`);"
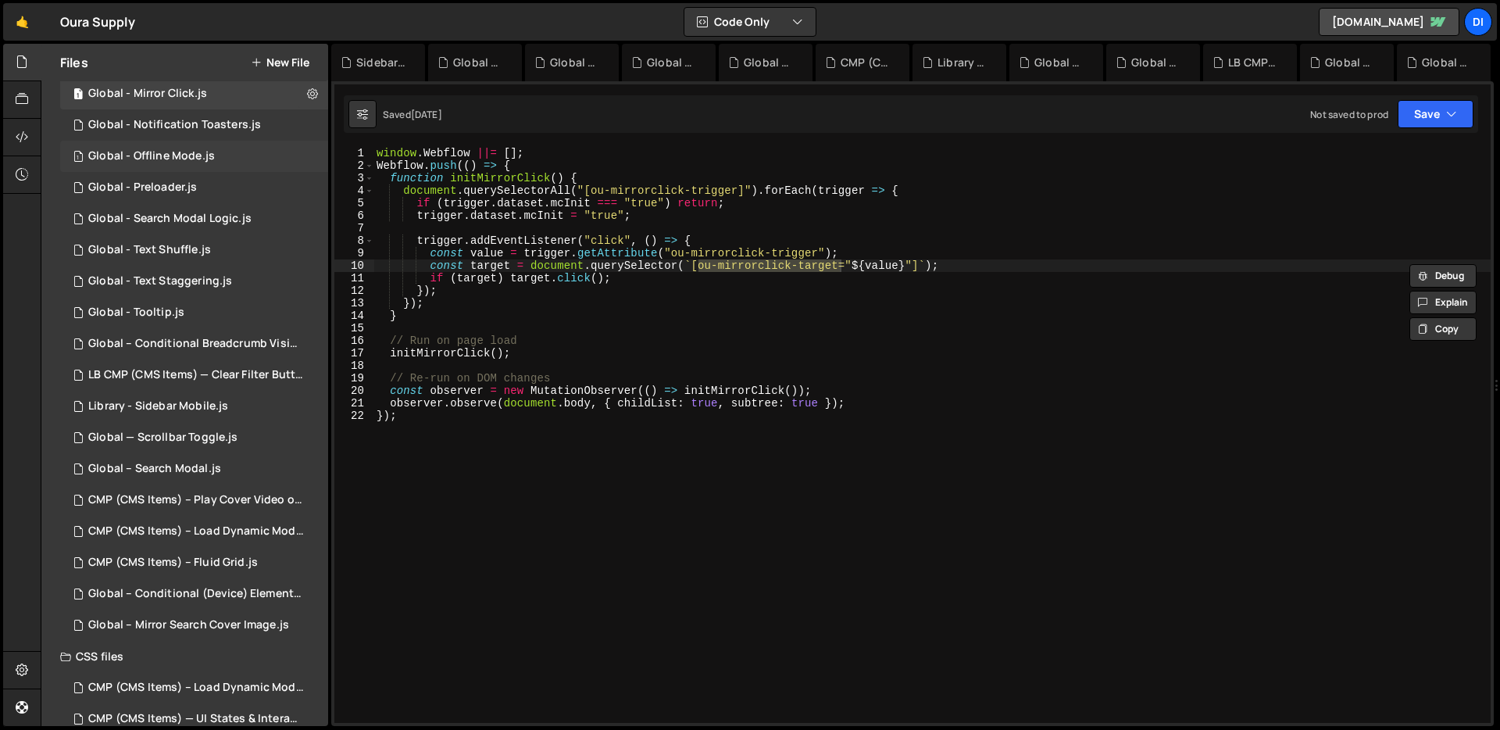
scroll to position [371, 0]
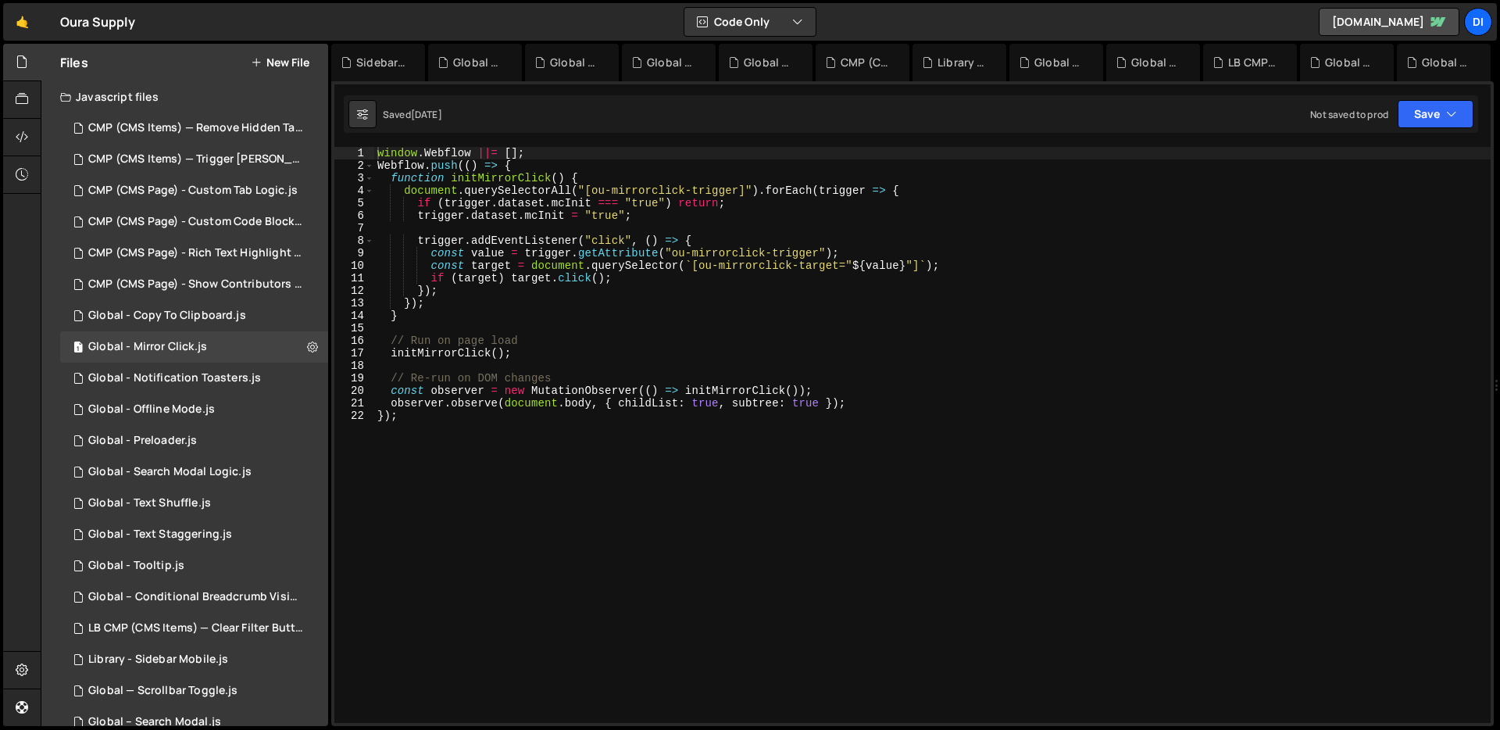
type textarea "});"
click at [581, 296] on div "window . Webflow ||= [ ] ; Webflow . push (( ) => { function initMirrorClick ( …" at bounding box center [932, 447] width 1116 height 601
click at [295, 56] on button "New File" at bounding box center [280, 62] width 59 height 12
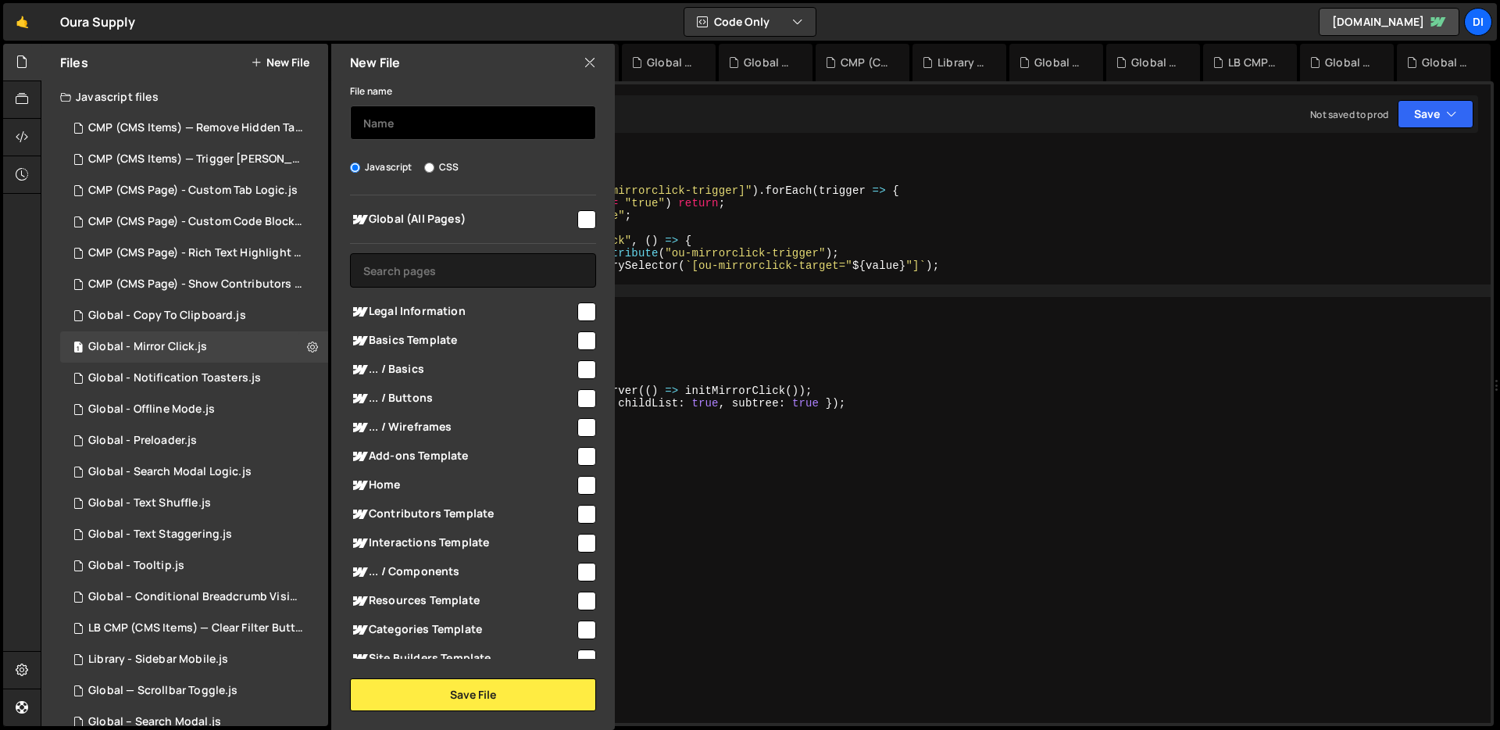
click at [490, 128] on input "text" at bounding box center [473, 122] width 246 height 34
type input "Legal - Tabs"
click at [581, 222] on input "checkbox" at bounding box center [586, 219] width 19 height 19
checkbox input "true"
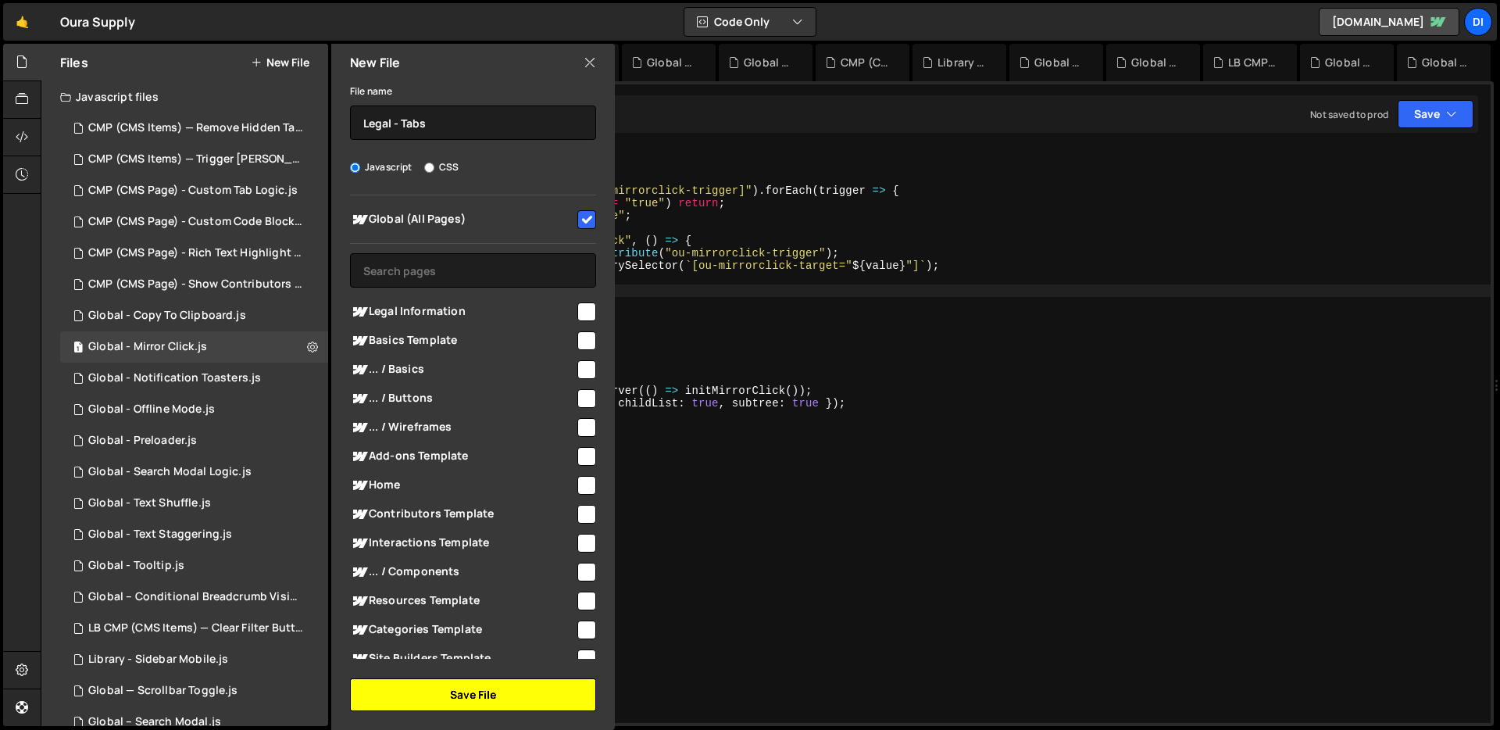
click at [498, 687] on button "Save File" at bounding box center [473, 694] width 246 height 33
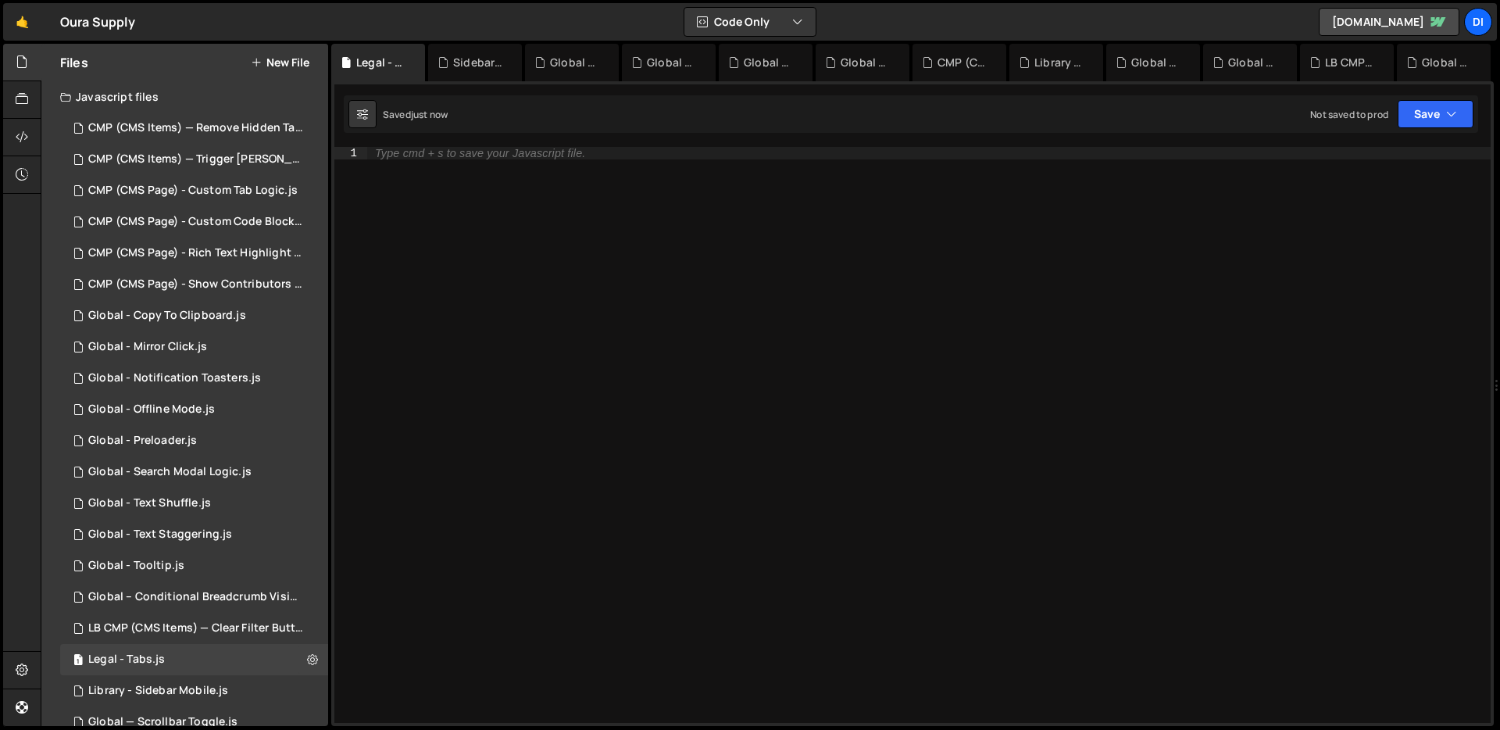
click at [589, 308] on div "Type cmd + s to save your Javascript file." at bounding box center [928, 447] width 1123 height 601
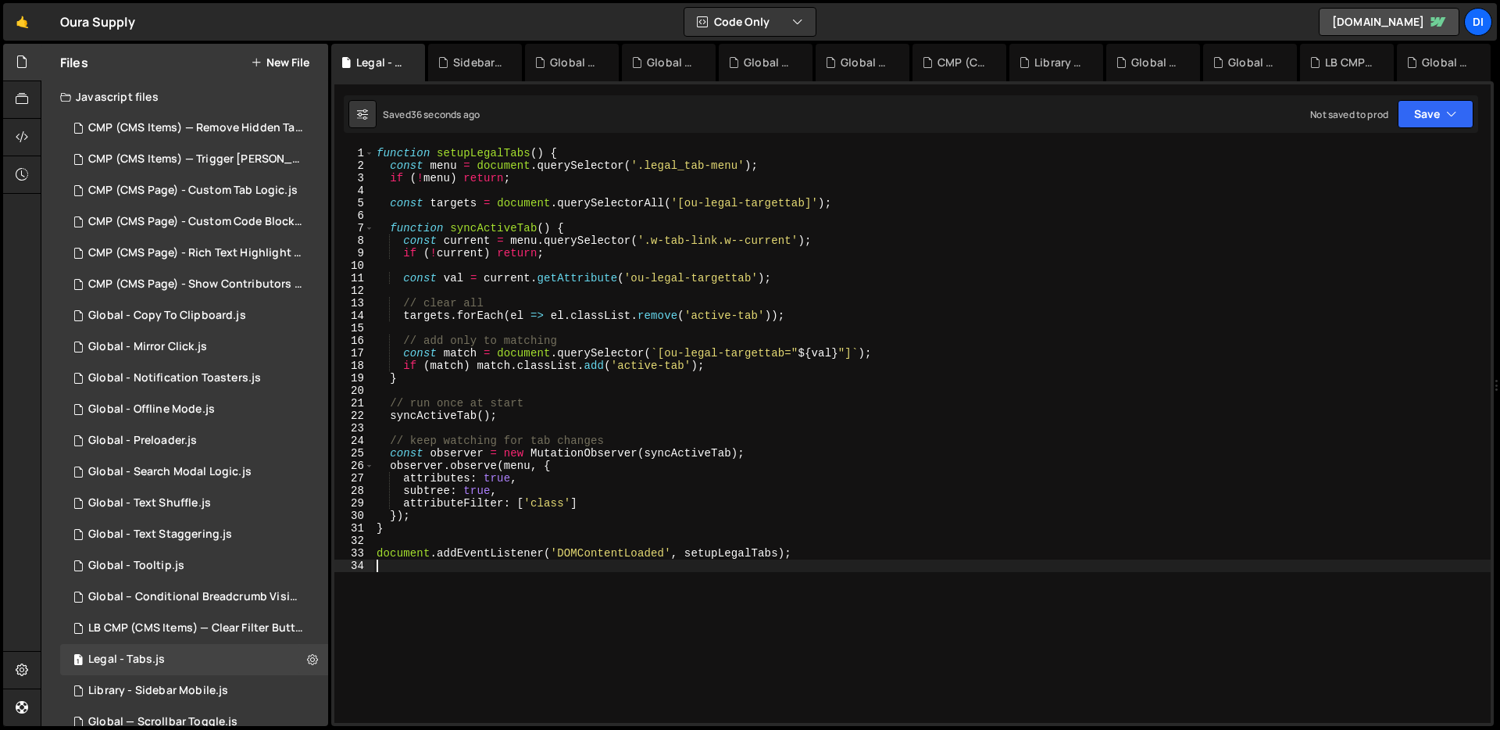
click at [628, 343] on div "function setupLegalTabs ( ) { const menu = document . querySelector ( '.legal_t…" at bounding box center [931, 447] width 1117 height 601
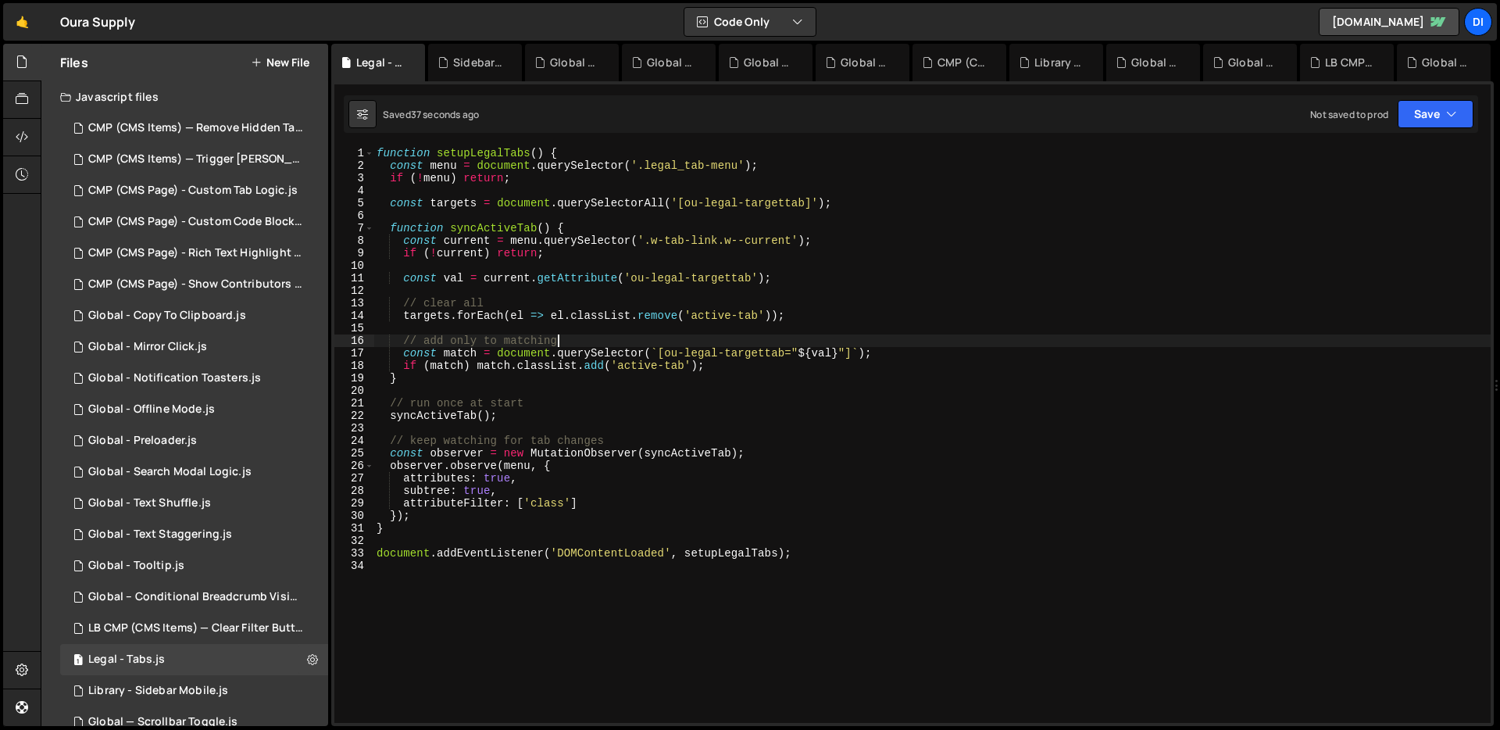
type textarea "document.addEventListener('DOMContentLoaded', setupLegalTabs);"
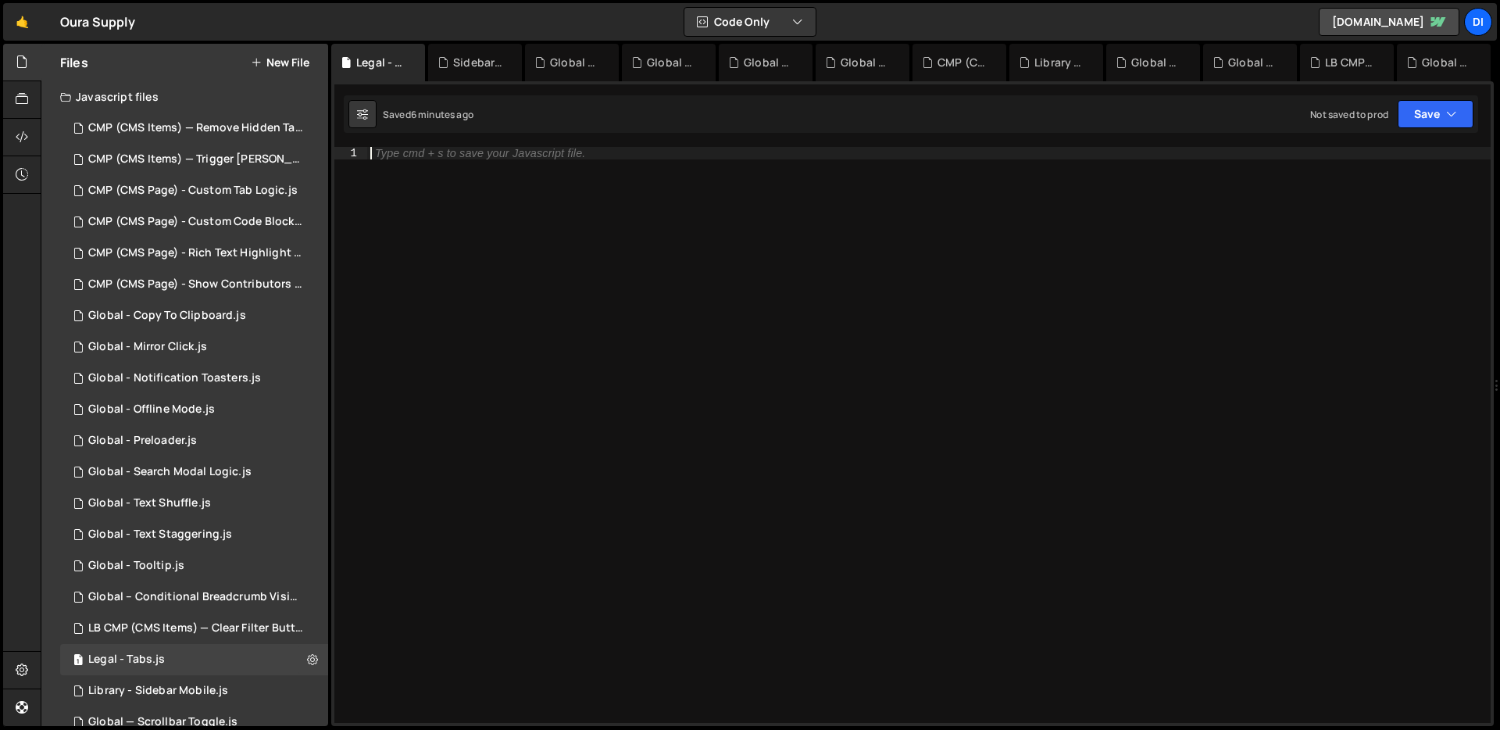
click at [580, 253] on div "Type cmd + s to save your Javascript file." at bounding box center [928, 447] width 1123 height 601
paste textarea "document.addEventListener('DOMContentLoaded', setupLegalTabs);"
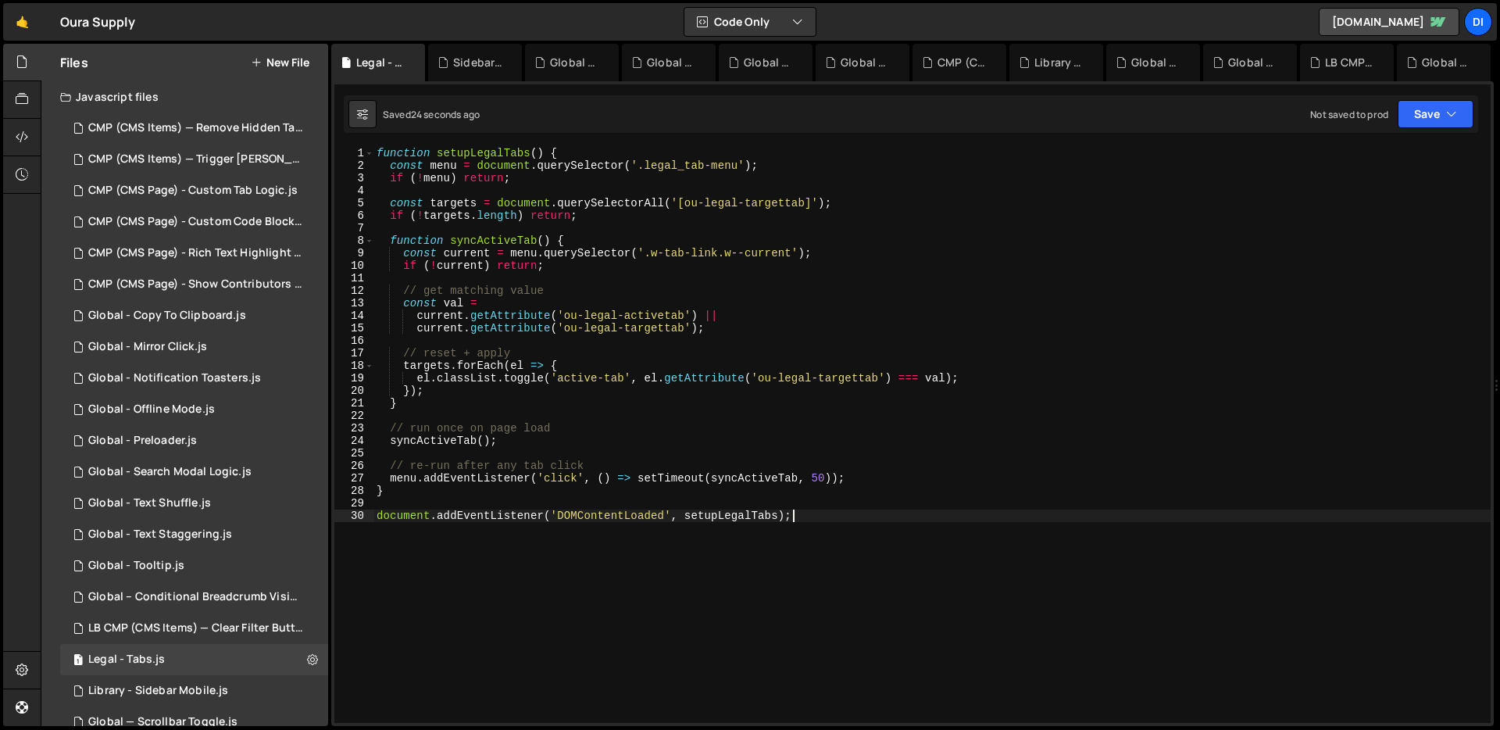
click at [491, 258] on div "function setupLegalTabs ( ) { const menu = document . querySelector ( '.legal_t…" at bounding box center [931, 447] width 1117 height 601
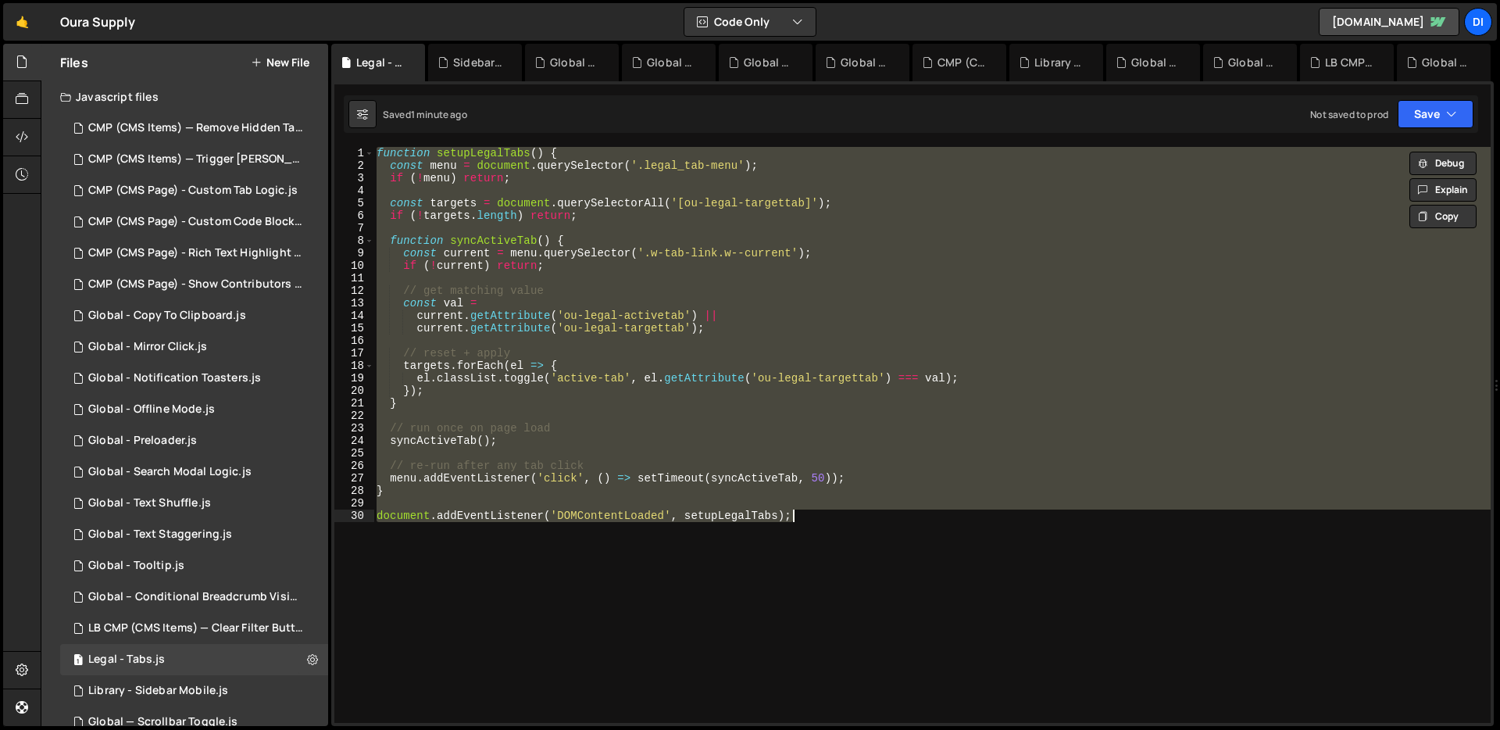
click at [501, 219] on div "function setupLegalTabs ( ) { const menu = document . querySelector ( '.legal_t…" at bounding box center [931, 435] width 1117 height 576
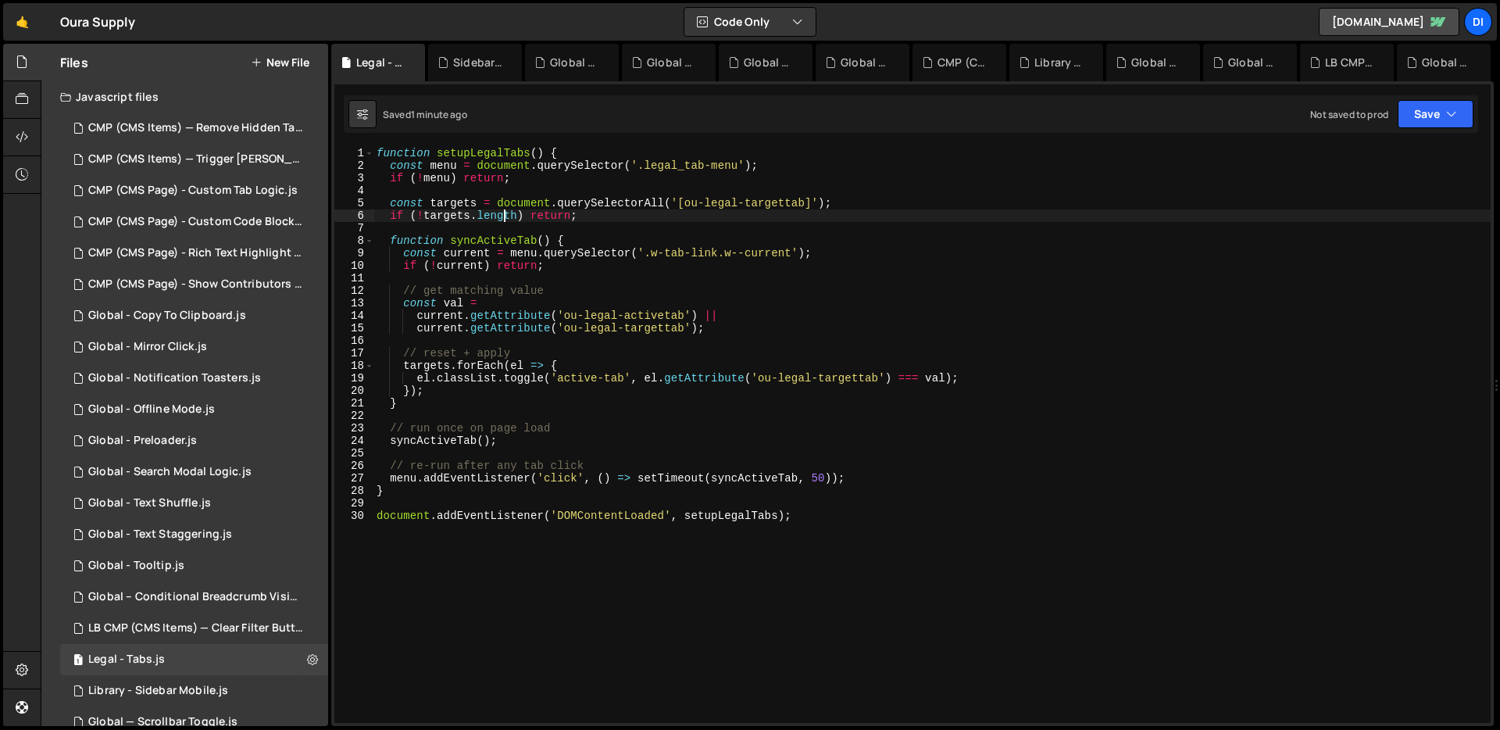
type textarea "document.addEventListener('DOMContentLoaded', setupLegalTabs);"
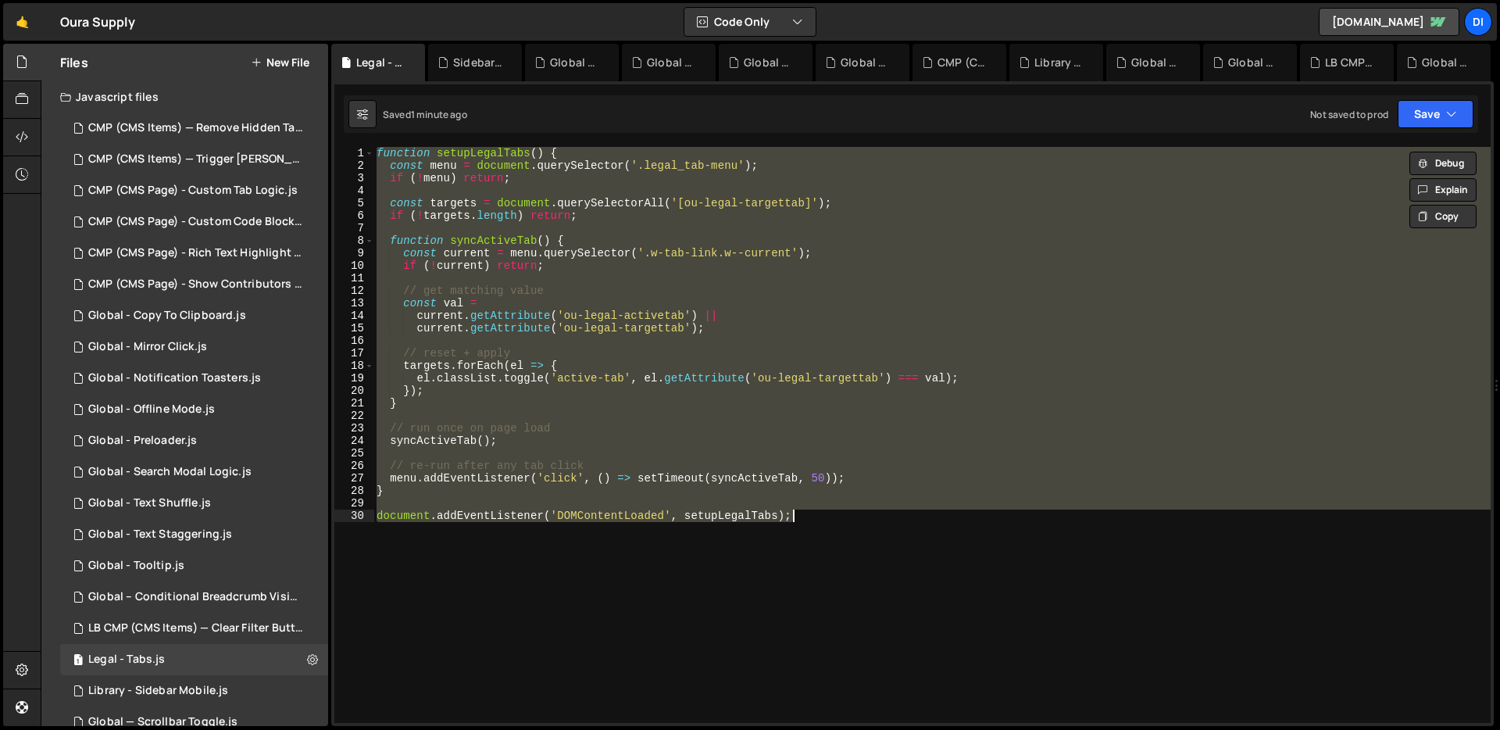
paste textarea
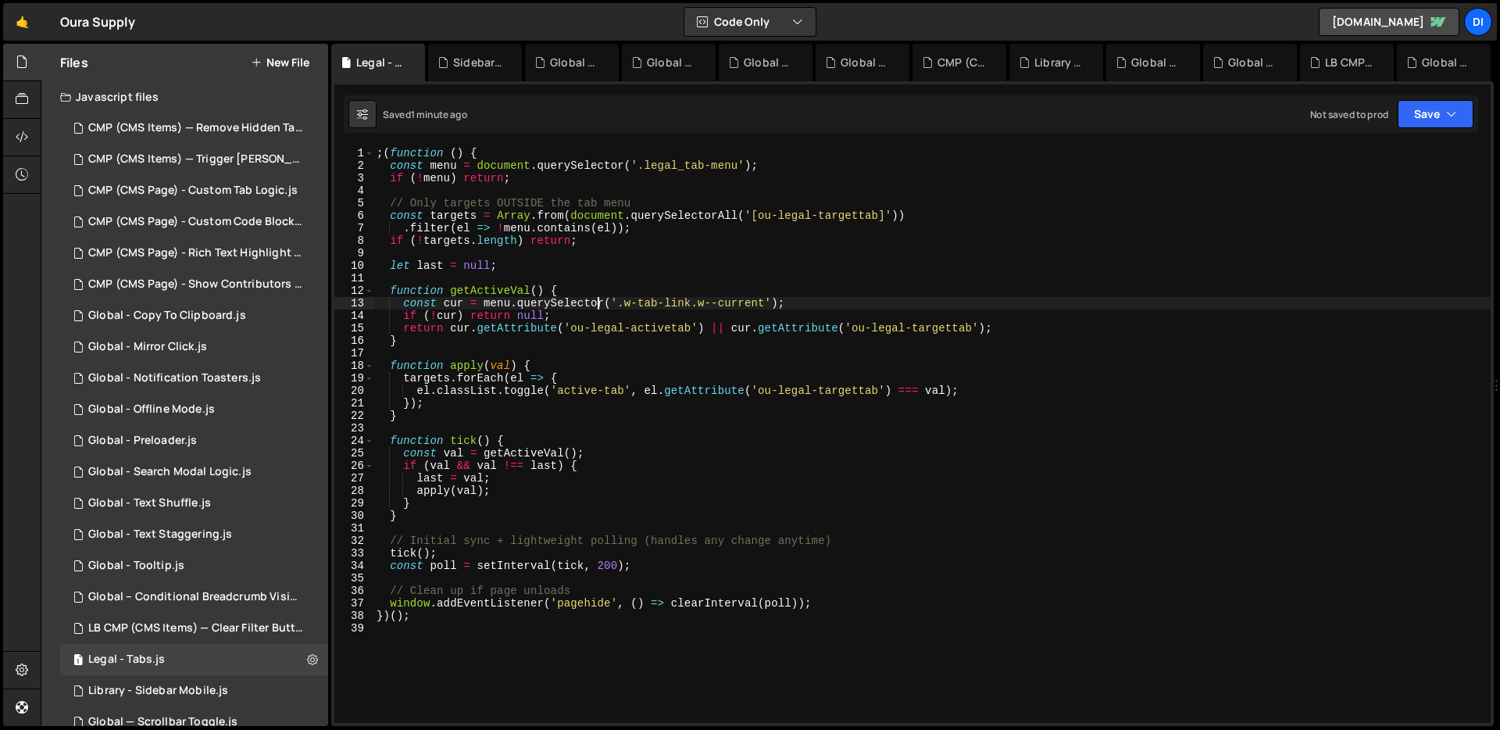
click at [601, 307] on div "; ( function ( ) { const menu = document . querySelector ( '.legal_tab-menu' ) …" at bounding box center [931, 447] width 1117 height 601
type textarea "})();"
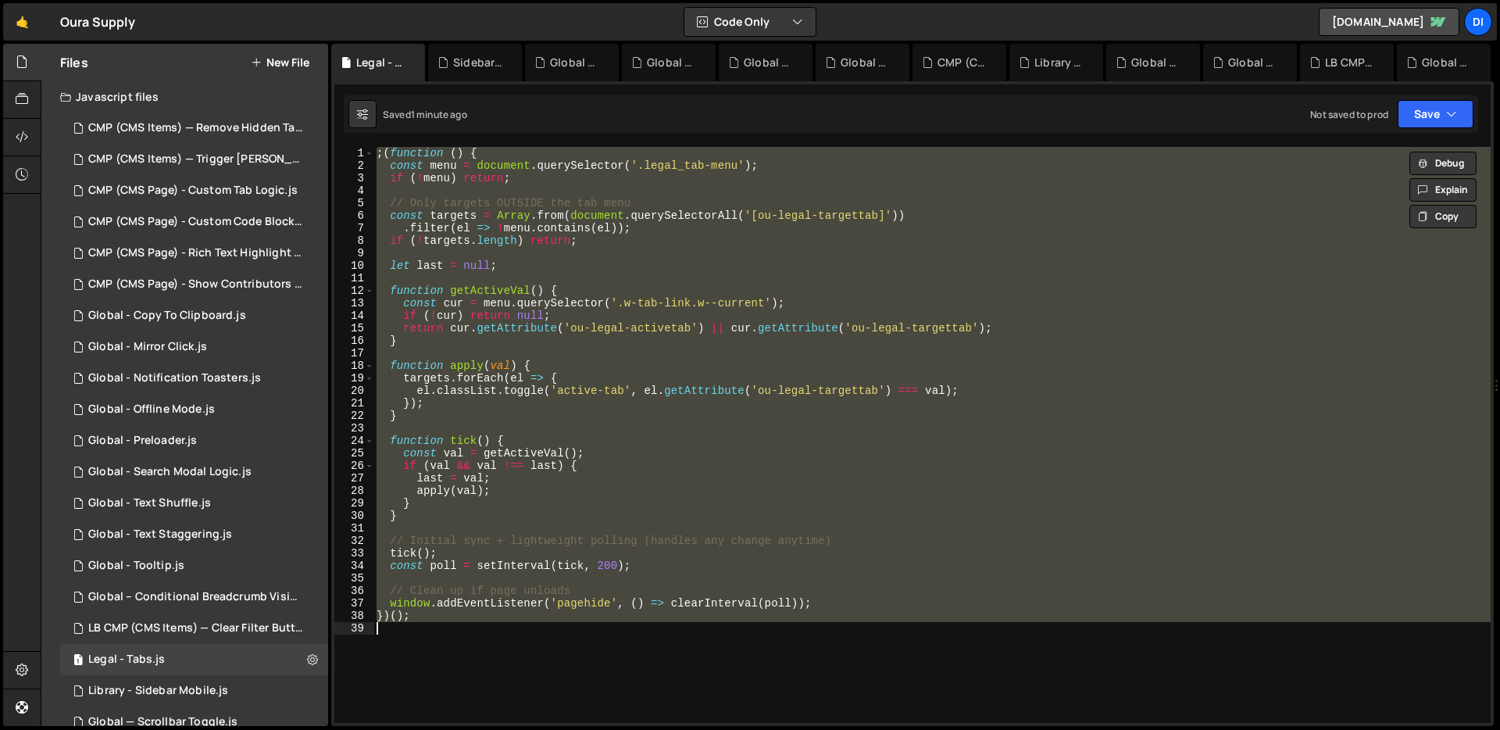
paste textarea
